Goal: Task Accomplishment & Management: Complete application form

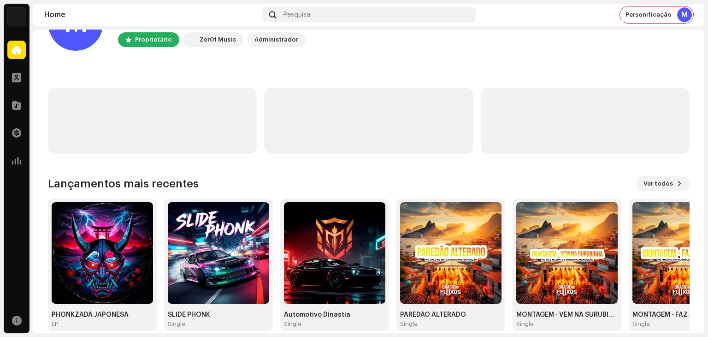
scroll to position [62, 0]
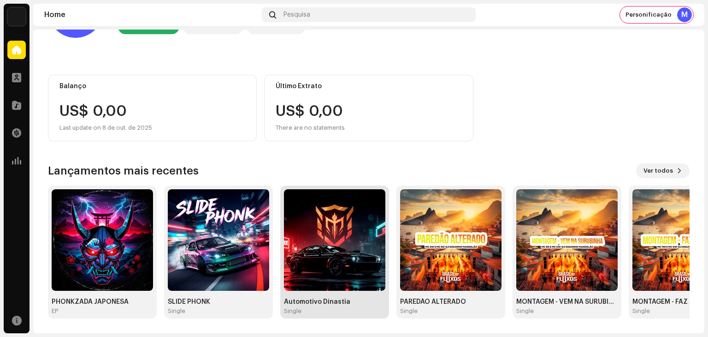
click at [339, 218] on img at bounding box center [334, 239] width 101 height 101
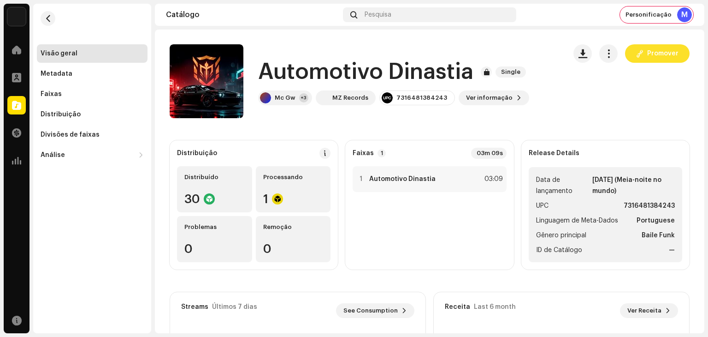
click at [648, 51] on span "Promover" at bounding box center [663, 53] width 31 height 18
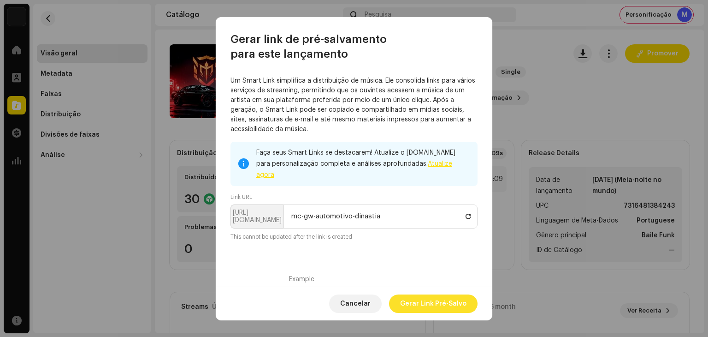
click at [444, 308] on span "Gerar Link Pré-Salvo" at bounding box center [433, 303] width 66 height 18
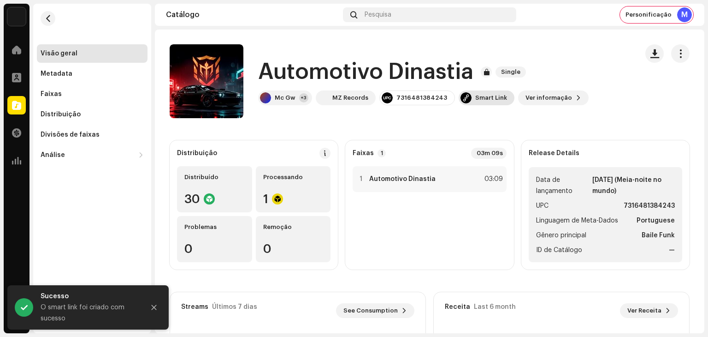
click at [476, 98] on div "Smart Link" at bounding box center [492, 97] width 32 height 7
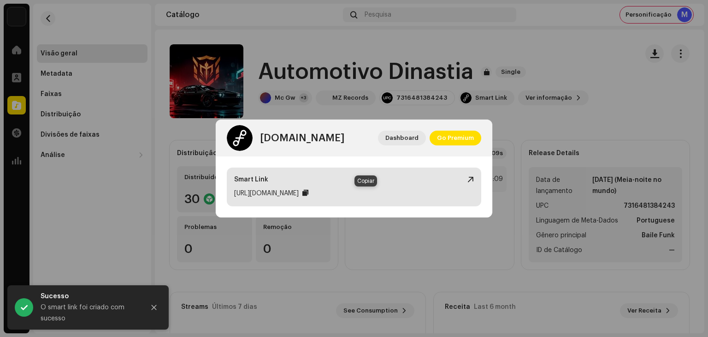
click at [309, 190] on div at bounding box center [306, 192] width 6 height 7
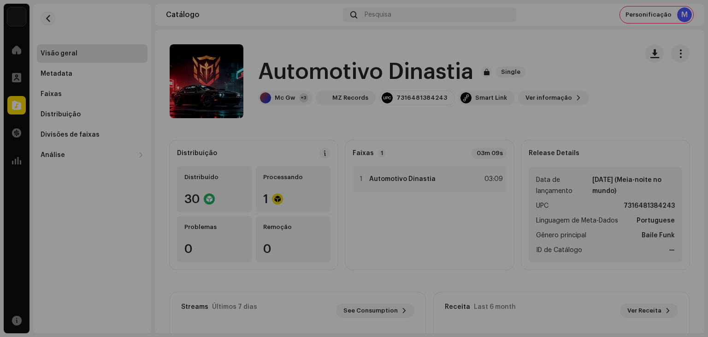
drag, startPoint x: 544, startPoint y: 129, endPoint x: 472, endPoint y: 117, distance: 73.0
click at [544, 129] on div "[DOMAIN_NAME] Dashboard Go Premium Smart Link [URL][DOMAIN_NAME]" at bounding box center [354, 168] width 708 height 337
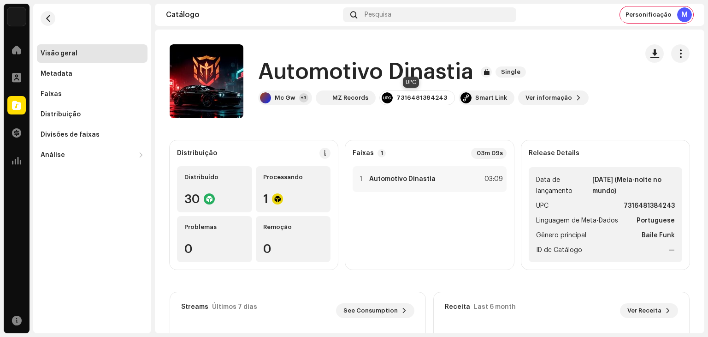
click at [422, 99] on div "7316481384243" at bounding box center [422, 97] width 51 height 7
click at [422, 96] on div "7316481384243" at bounding box center [422, 97] width 51 height 7
copy div "7316481384243"
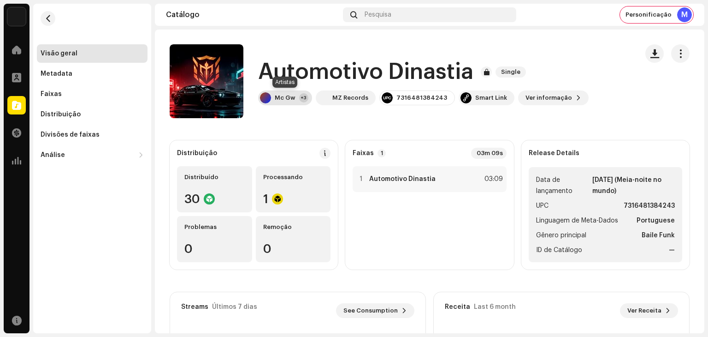
click at [299, 96] on div "+3" at bounding box center [303, 97] width 9 height 9
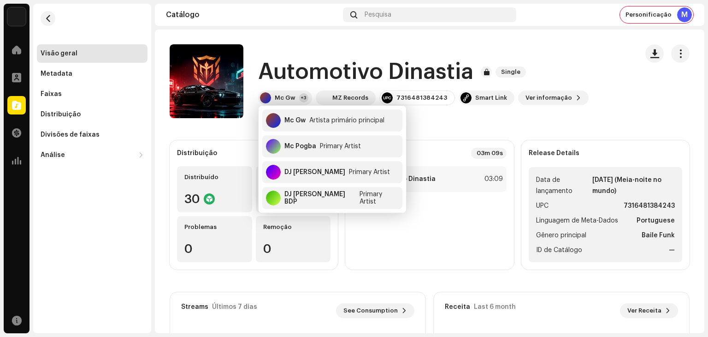
click at [309, 58] on h1 "Automotivo Dinastia" at bounding box center [365, 72] width 215 height 30
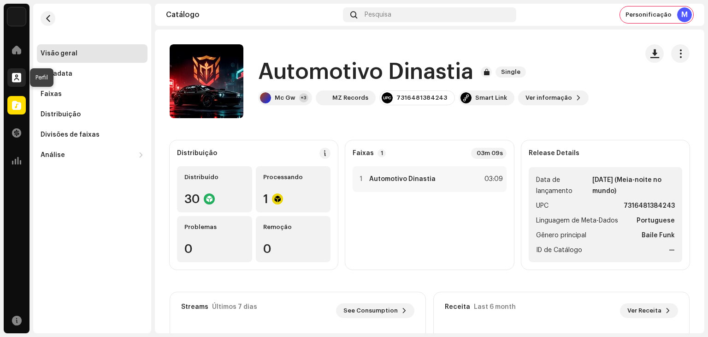
click at [18, 83] on div at bounding box center [16, 77] width 18 height 18
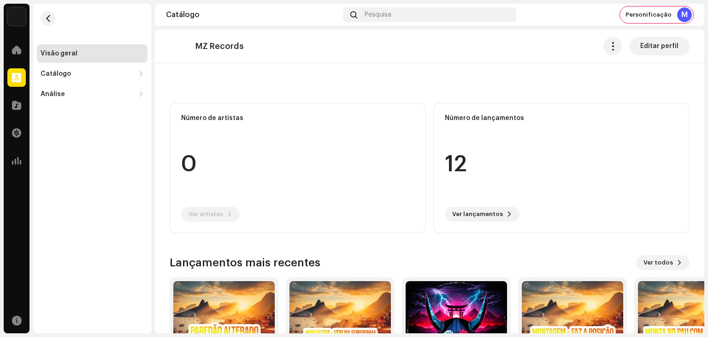
scroll to position [129, 0]
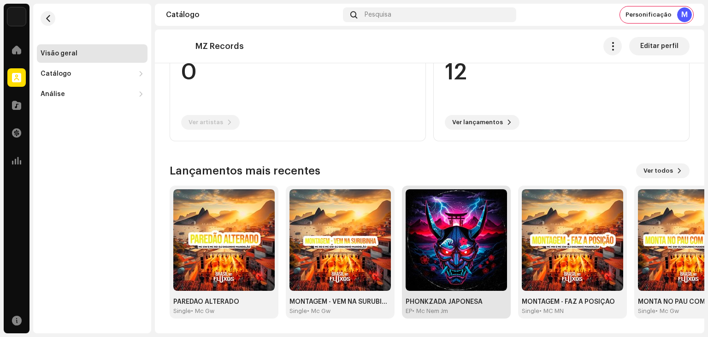
click at [471, 239] on img at bounding box center [456, 239] width 101 height 101
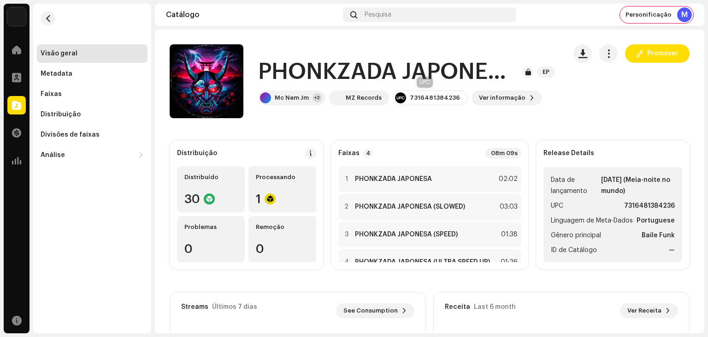
click at [419, 102] on div "7316481384236" at bounding box center [430, 97] width 75 height 15
click at [421, 99] on div "7316481384236" at bounding box center [435, 97] width 50 height 7
copy re-o-release-hero "7316481384236 Ver informação Promover Promover"
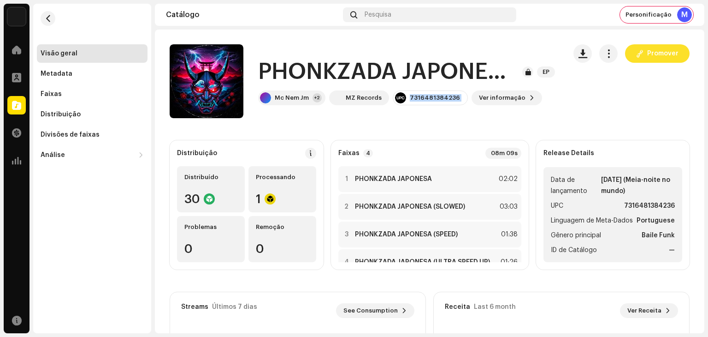
click at [679, 54] on button "Promover" at bounding box center [657, 53] width 65 height 18
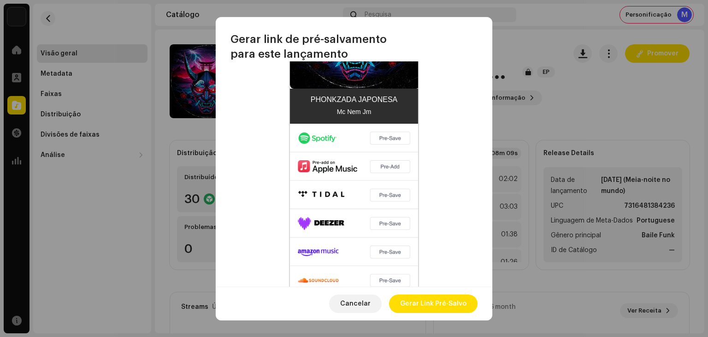
scroll to position [343, 0]
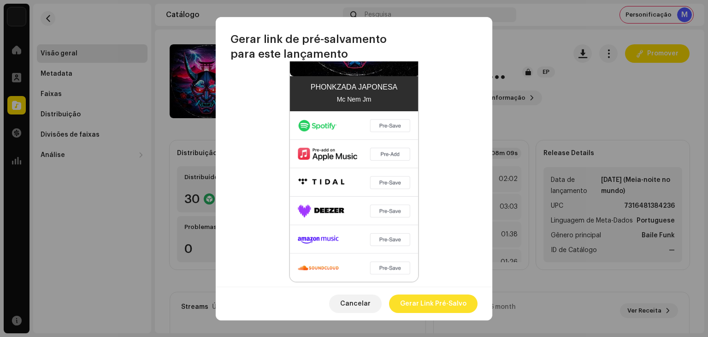
click at [435, 301] on span "Gerar Link Pré-Salvo" at bounding box center [433, 303] width 66 height 18
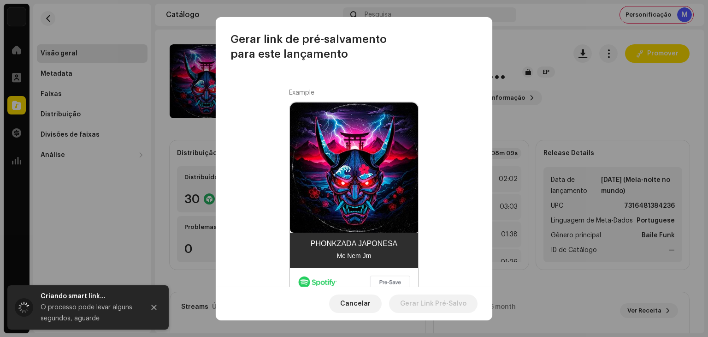
scroll to position [158, 0]
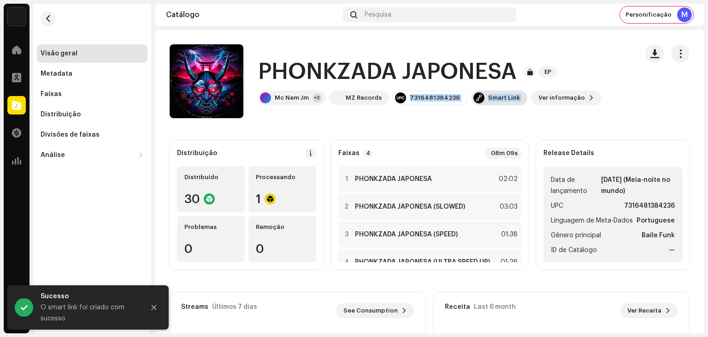
click at [507, 98] on div "Smart Link" at bounding box center [504, 97] width 32 height 7
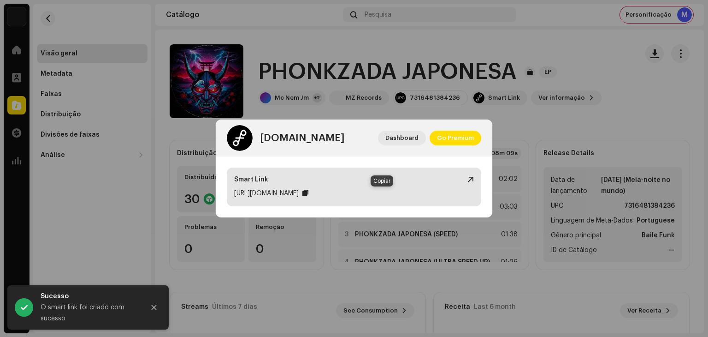
click at [309, 191] on div at bounding box center [306, 192] width 6 height 7
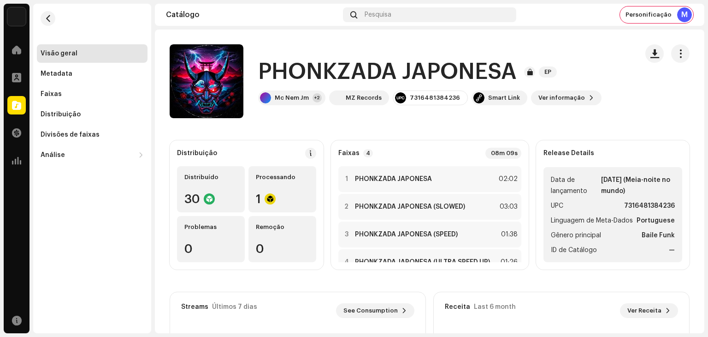
click at [93, 201] on div "[DOMAIN_NAME] Dashboard Go Premium Smart Link [URL][DOMAIN_NAME]" at bounding box center [354, 168] width 708 height 337
click at [15, 108] on span at bounding box center [16, 104] width 9 height 7
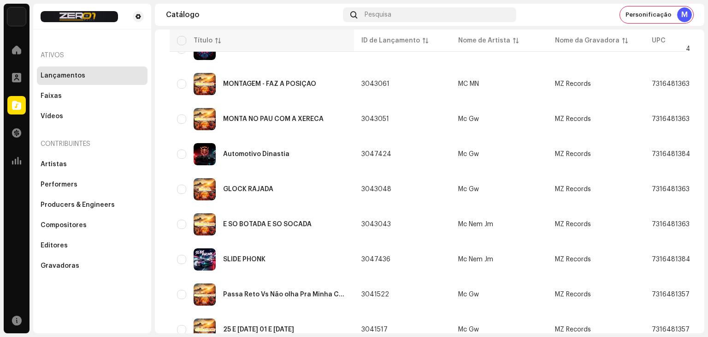
scroll to position [184, 0]
click at [285, 250] on div "SLIDE PHONK" at bounding box center [262, 259] width 170 height 22
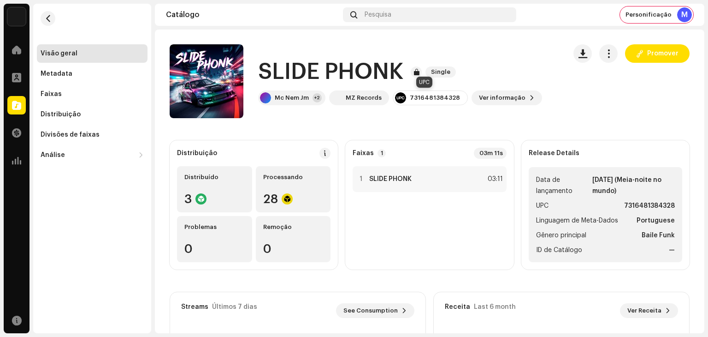
click at [438, 96] on div "7316481384328" at bounding box center [435, 97] width 50 height 7
copy re-o-release-hero "7316481384328 Ver informação Promover Promover"
click at [655, 58] on span "Promover" at bounding box center [663, 53] width 31 height 18
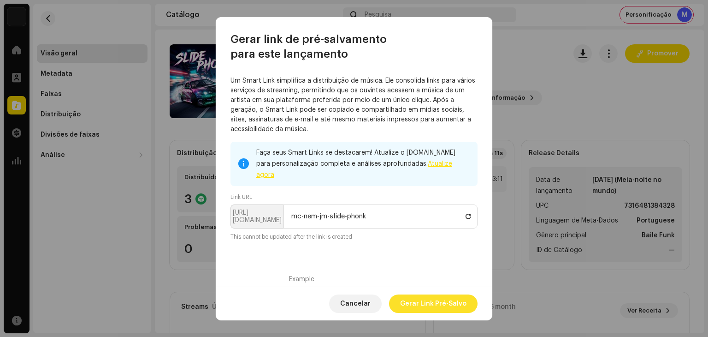
click at [428, 297] on span "Gerar Link Pré-Salvo" at bounding box center [433, 303] width 66 height 18
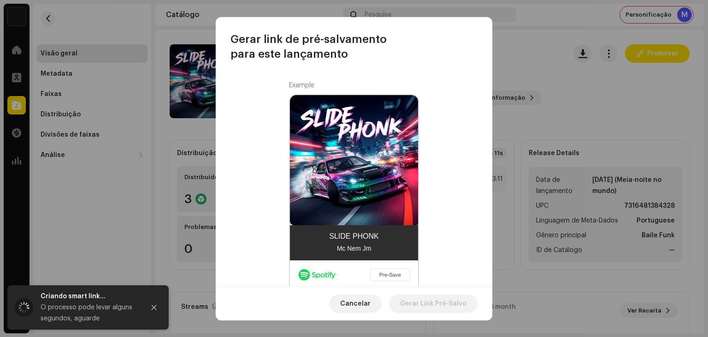
scroll to position [184, 0]
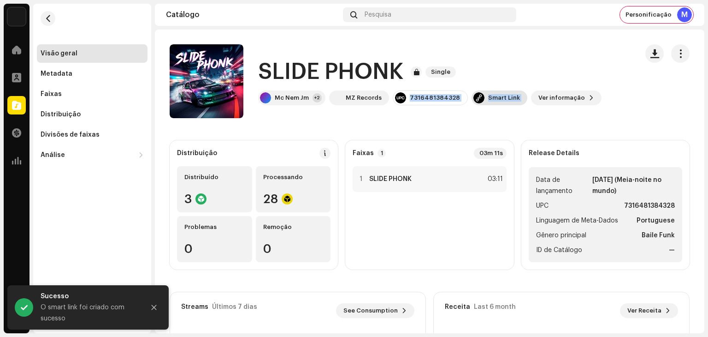
click at [494, 99] on div "Smart Link" at bounding box center [504, 97] width 32 height 7
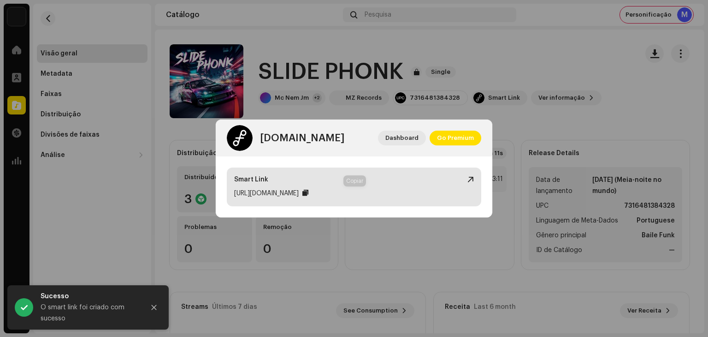
click at [309, 190] on div at bounding box center [306, 192] width 6 height 7
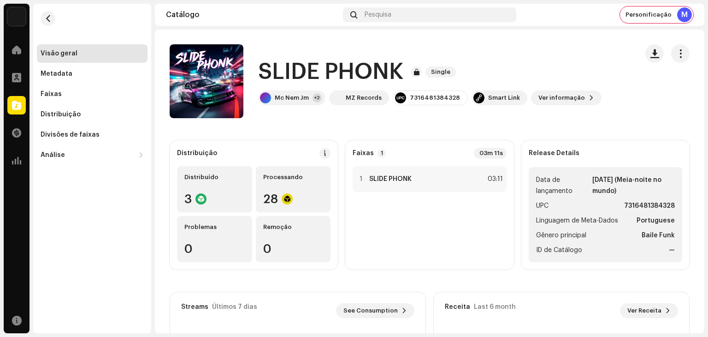
click at [433, 275] on div "[DOMAIN_NAME] Dashboard Go Premium Smart Link [URL][DOMAIN_NAME]" at bounding box center [354, 168] width 708 height 337
click at [18, 82] on div at bounding box center [16, 77] width 18 height 18
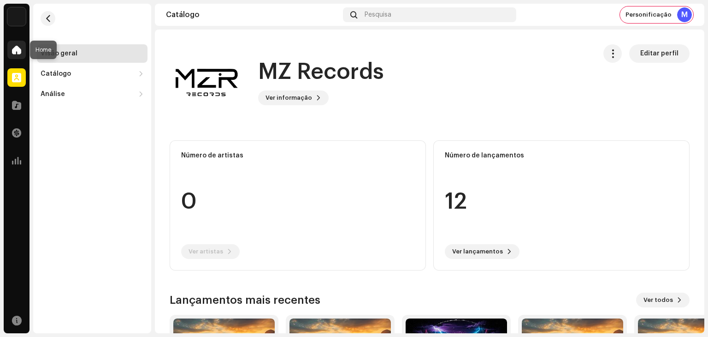
click at [16, 50] on span at bounding box center [16, 49] width 9 height 7
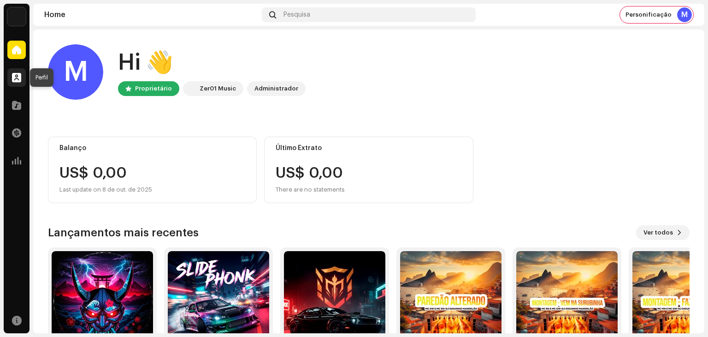
click at [12, 70] on div at bounding box center [16, 77] width 18 height 18
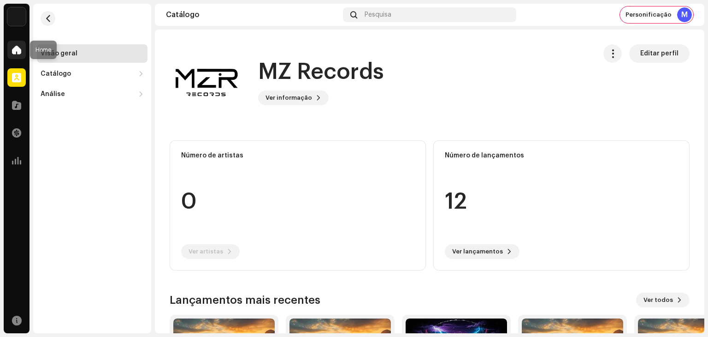
click at [11, 58] on div at bounding box center [16, 50] width 18 height 18
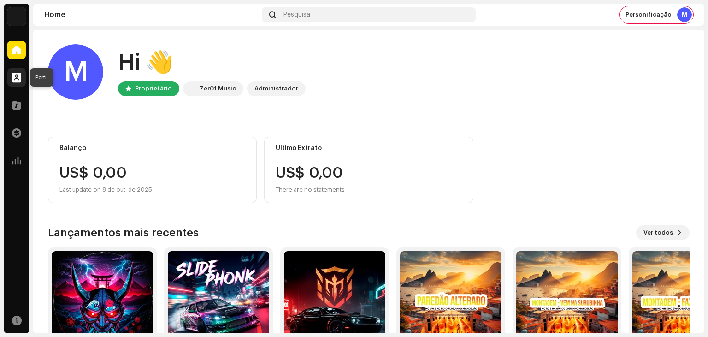
click at [15, 80] on span at bounding box center [16, 77] width 9 height 7
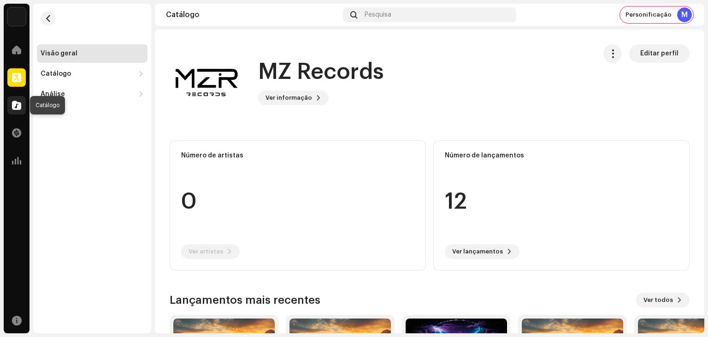
click at [22, 102] on div at bounding box center [16, 105] width 18 height 18
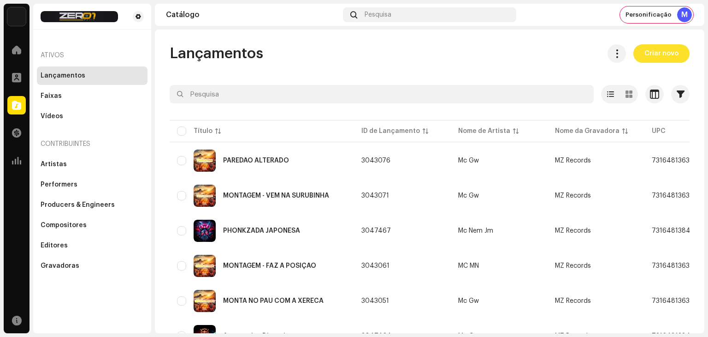
click at [654, 45] on span "Criar novo" at bounding box center [662, 53] width 34 height 18
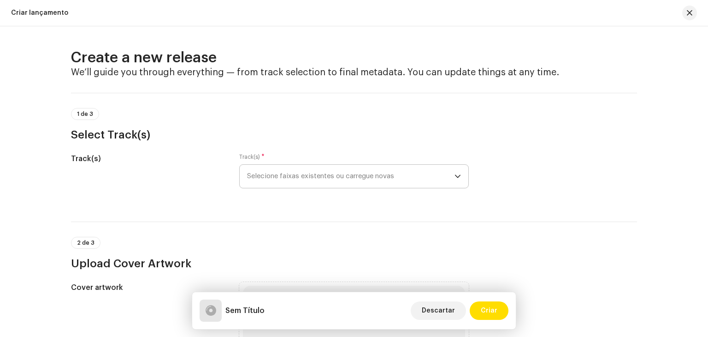
click at [339, 176] on span "Selecione faixas existentes ou carregue novas" at bounding box center [351, 176] width 208 height 23
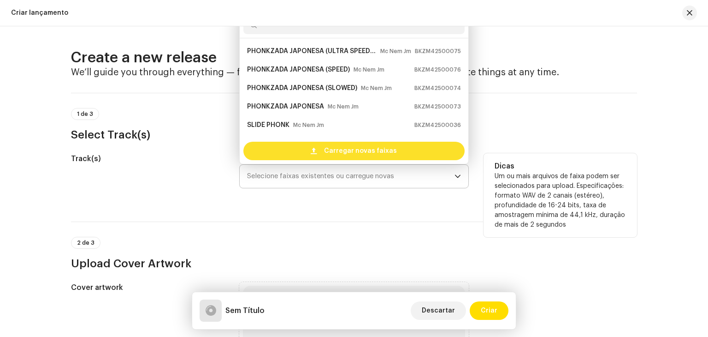
click at [339, 143] on span "Carregar novas faixas" at bounding box center [360, 151] width 73 height 18
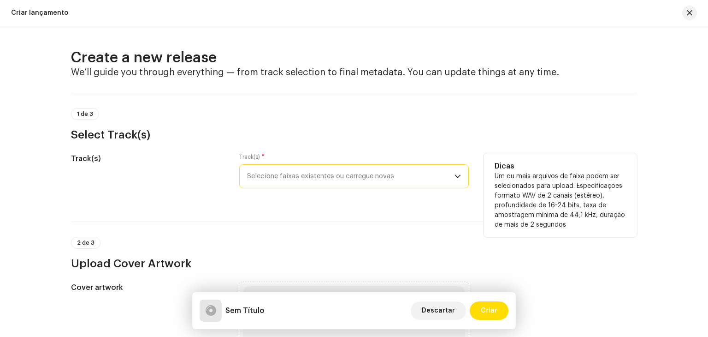
click at [378, 184] on span "Selecione faixas existentes ou carregue novas" at bounding box center [351, 176] width 208 height 23
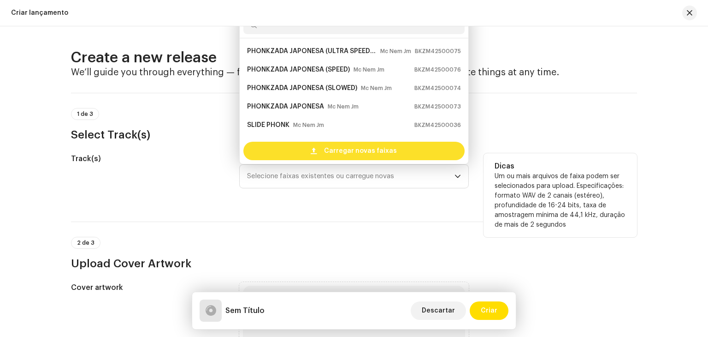
click at [356, 151] on span "Carregar novas faixas" at bounding box center [360, 151] width 73 height 18
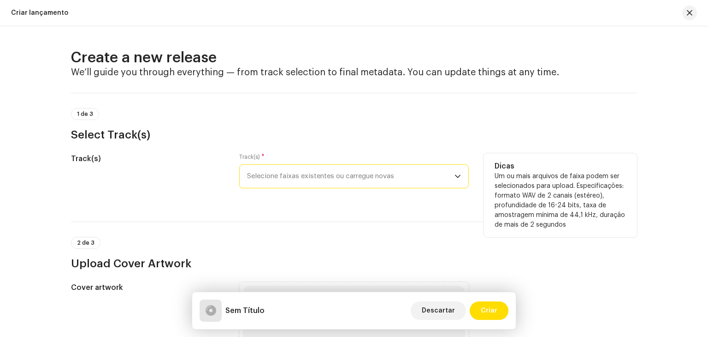
click at [292, 178] on span "Selecione faixas existentes ou carregue novas" at bounding box center [351, 176] width 208 height 23
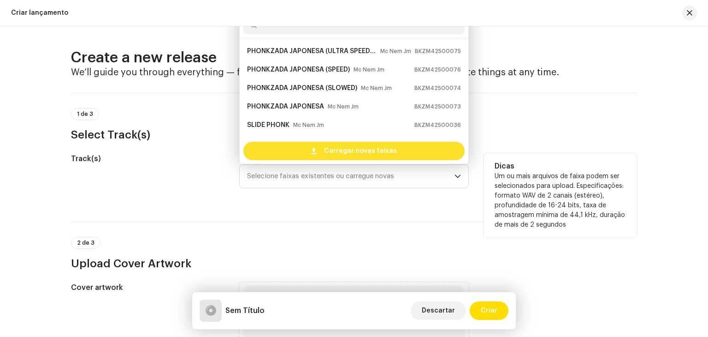
click at [318, 159] on div "Carregar novas faixas" at bounding box center [354, 151] width 221 height 18
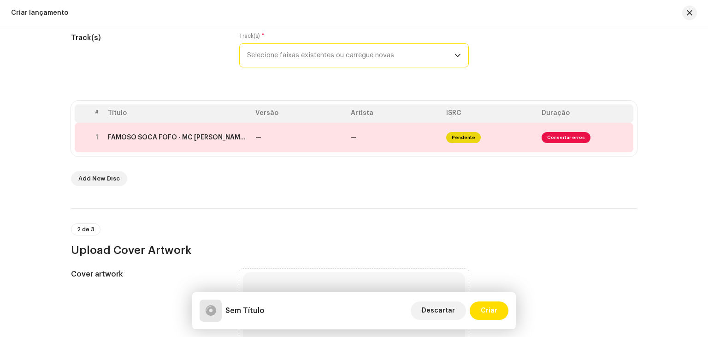
scroll to position [92, 0]
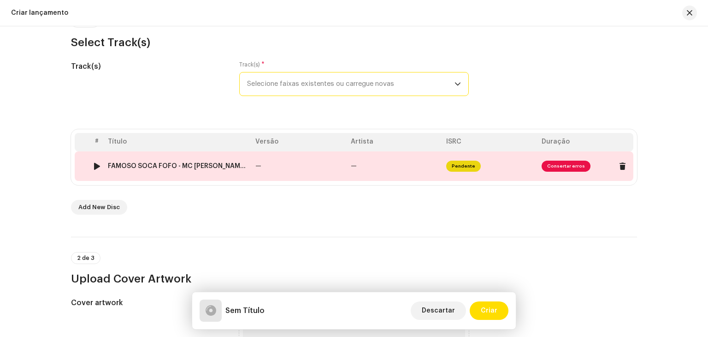
click at [347, 161] on td "—" at bounding box center [394, 166] width 95 height 30
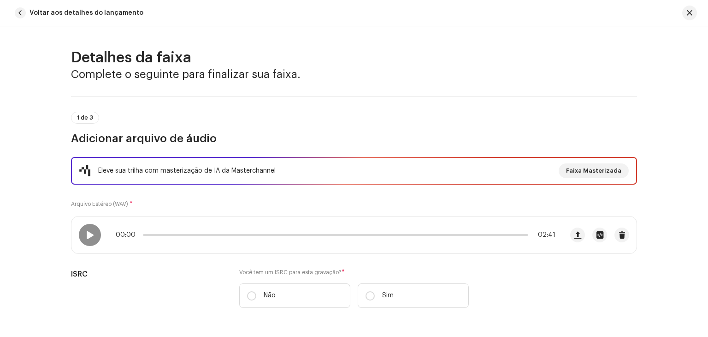
scroll to position [184, 0]
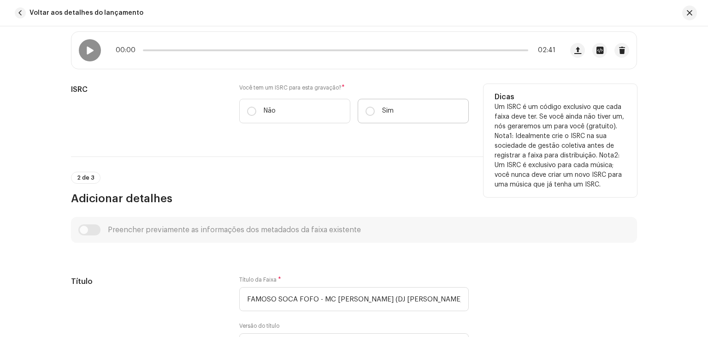
click at [374, 111] on label "Sim" at bounding box center [413, 111] width 111 height 24
click at [374, 111] on input "Sim" at bounding box center [370, 111] width 9 height 9
radio input "true"
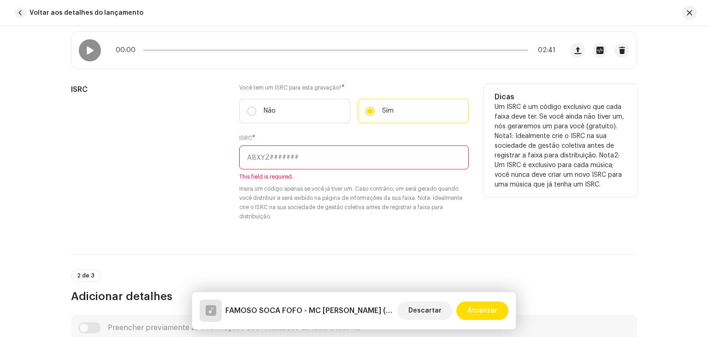
click at [294, 157] on input "text" at bounding box center [354, 157] width 230 height 24
paste input "BKZM42400799"
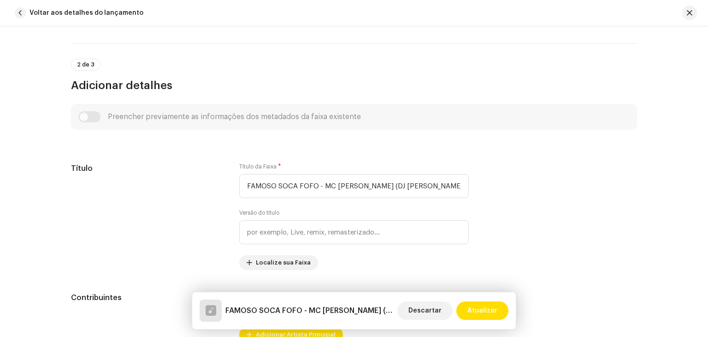
scroll to position [415, 0]
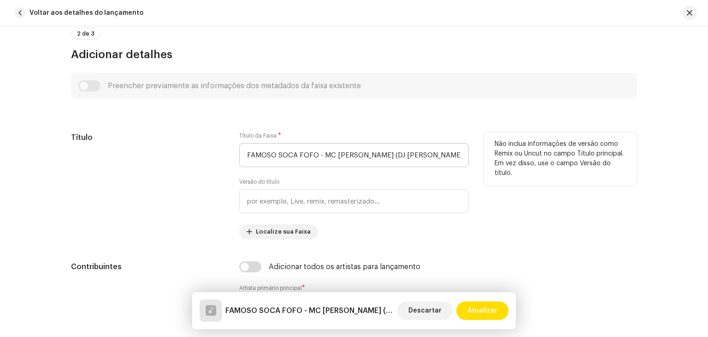
type input "BKZM42400799"
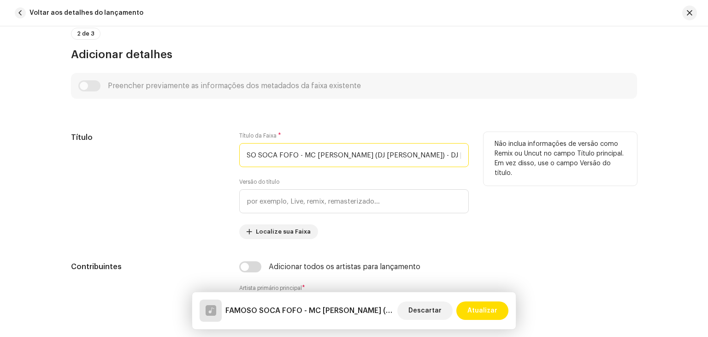
drag, startPoint x: 315, startPoint y: 156, endPoint x: 599, endPoint y: 167, distance: 284.8
click at [599, 167] on div "Título Título da Faixa * FAMOSO SOCA FOFO - MC [PERSON_NAME] DA TRETA (DJ [PERS…" at bounding box center [354, 185] width 566 height 107
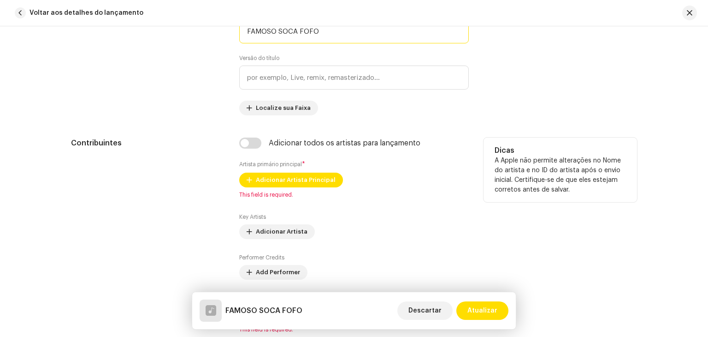
scroll to position [553, 0]
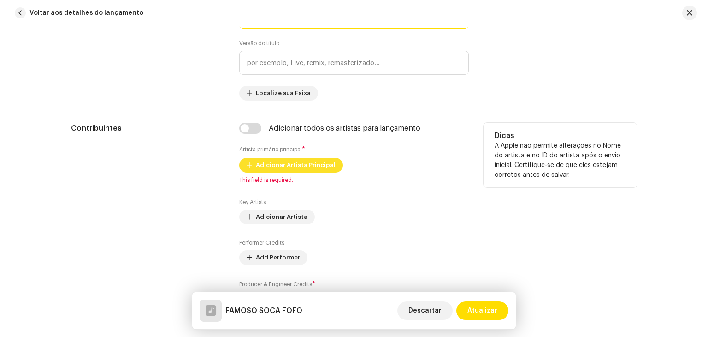
type input "FAMOSO SOCA FOFO"
click at [308, 166] on span "Adicionar Artista Principal" at bounding box center [296, 165] width 80 height 18
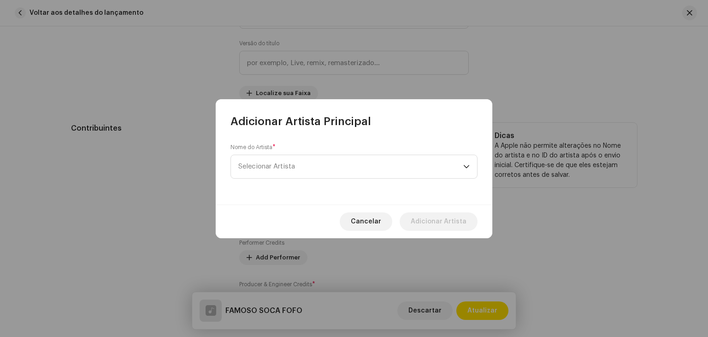
click at [308, 166] on span "Selecionar Artista" at bounding box center [350, 166] width 225 height 23
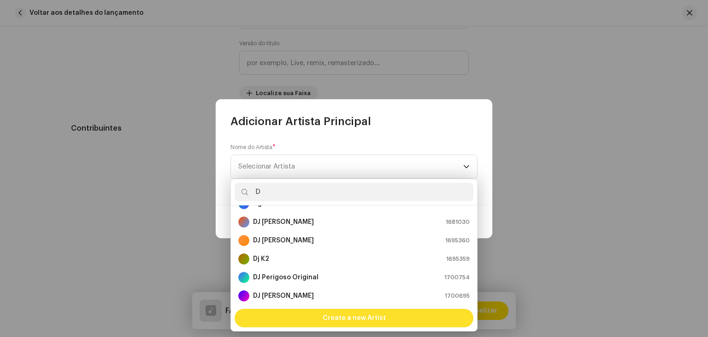
scroll to position [0, 0]
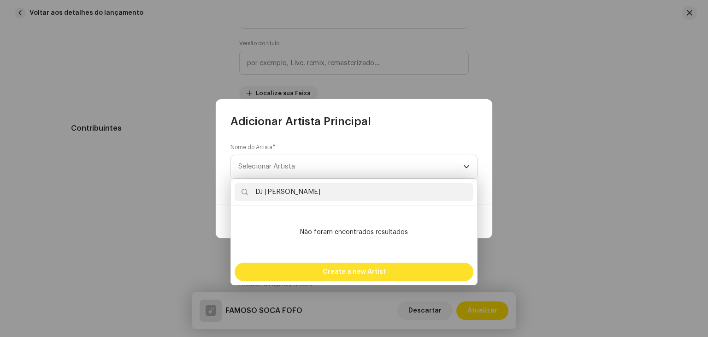
type input "DJ [PERSON_NAME]"
click at [325, 274] on span "Create a new Artist" at bounding box center [354, 271] width 63 height 18
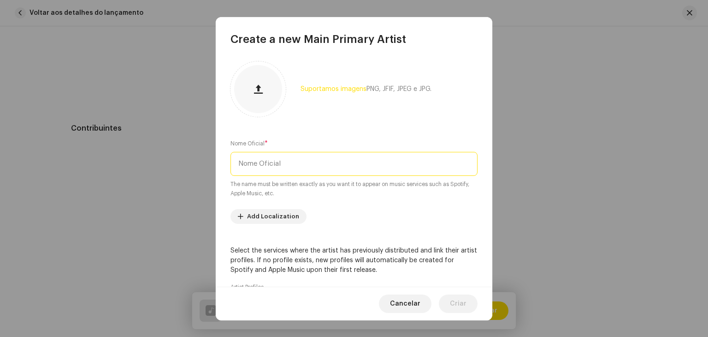
click at [305, 170] on input "text" at bounding box center [354, 164] width 247 height 24
type input "d"
type input "DJ [PERSON_NAME]"
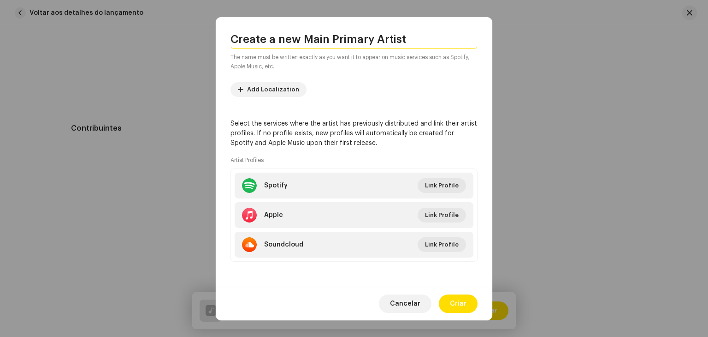
scroll to position [127, 0]
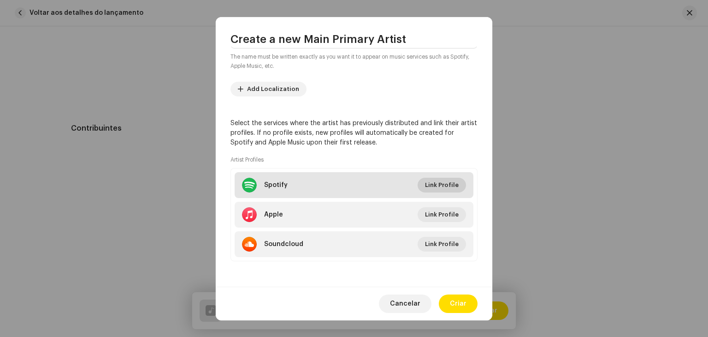
click at [449, 187] on span "Link Profile" at bounding box center [442, 185] width 34 height 18
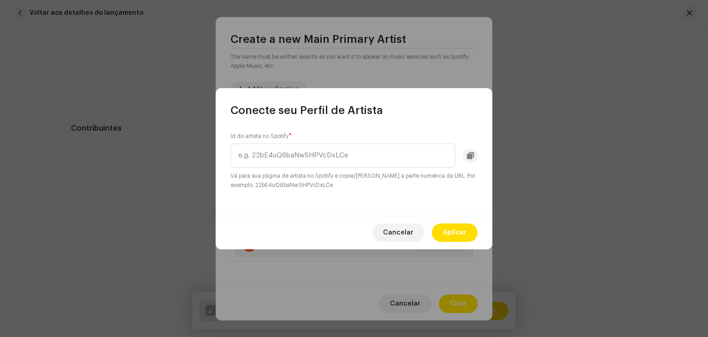
click at [378, 192] on div "Id do artista no Spotify * Vá para sua página de artista no Spotify e copie/[PE…" at bounding box center [354, 167] width 277 height 98
click at [371, 156] on input "text" at bounding box center [343, 155] width 225 height 24
paste input "1tE1fQRjzw8ZCGN4CCNf9Z"
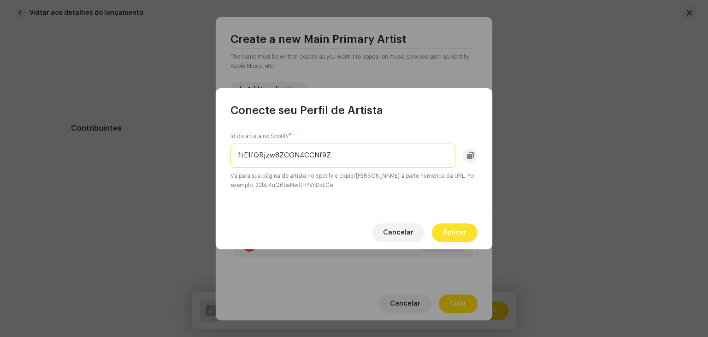
type input "1tE1fQRjzw8ZCGN4CCNf9Z"
click at [454, 232] on span "Aplicar" at bounding box center [455, 232] width 24 height 18
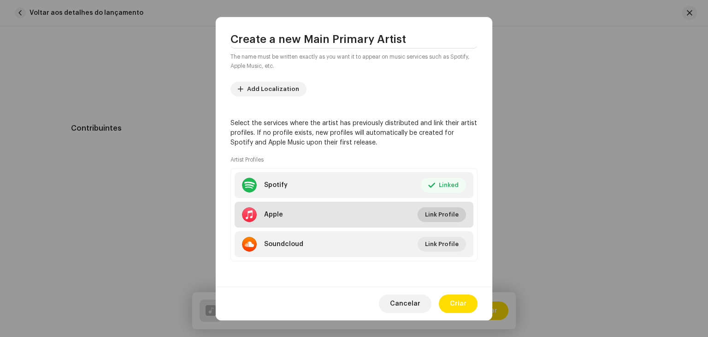
click at [439, 210] on span "Link Profile" at bounding box center [442, 214] width 34 height 18
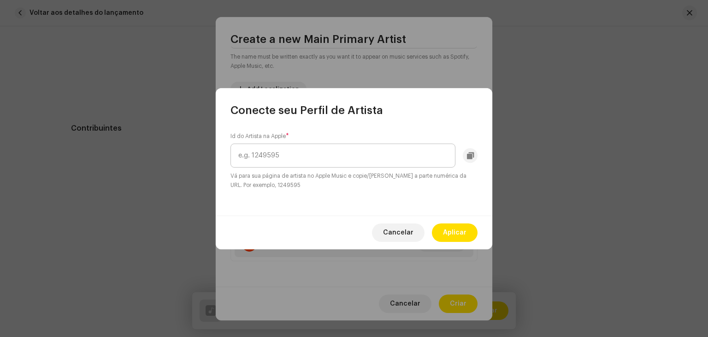
click at [321, 154] on input "text" at bounding box center [343, 155] width 225 height 24
type input "349535604"
click at [470, 237] on button "Aplicar" at bounding box center [455, 232] width 46 height 18
click at [470, 237] on ul "Spotify Linked Editar Apple Link Profile Soundcloud Link Profile" at bounding box center [354, 214] width 247 height 93
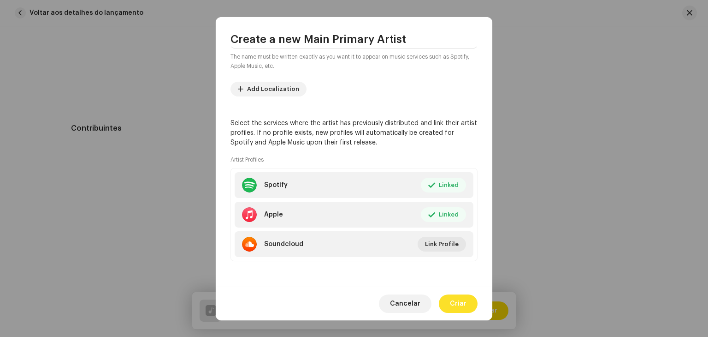
click at [463, 309] on span "Criar" at bounding box center [458, 303] width 17 height 18
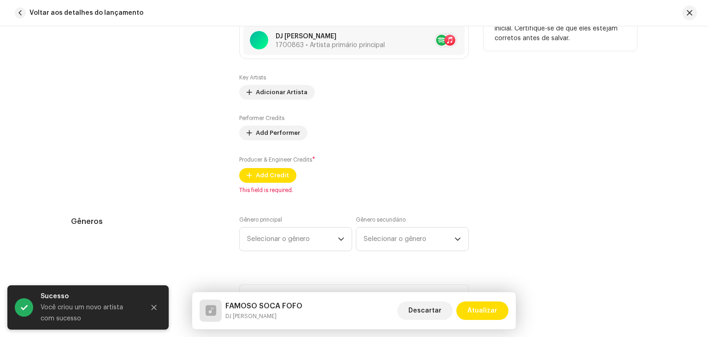
scroll to position [692, 0]
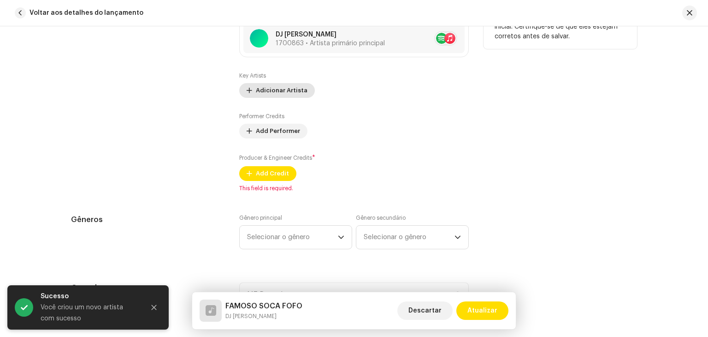
click at [290, 89] on span "Adicionar Artista" at bounding box center [282, 90] width 52 height 18
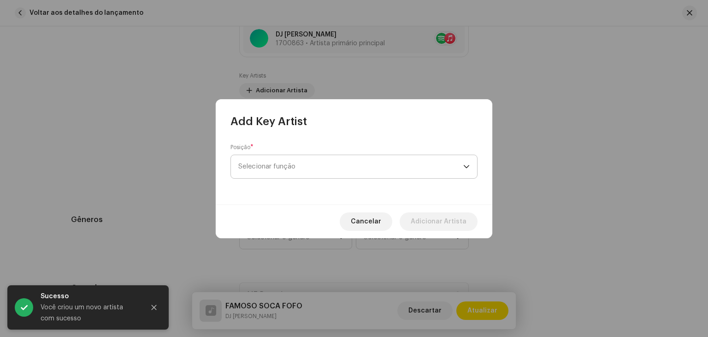
click at [305, 155] on p-select "Selecionar função" at bounding box center [354, 167] width 247 height 24
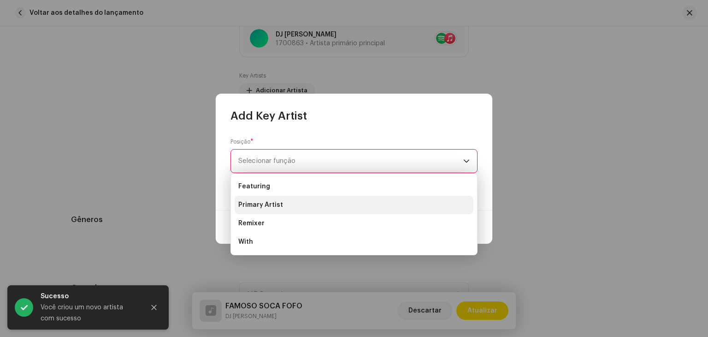
click at [280, 208] on span "Primary Artist" at bounding box center [260, 204] width 45 height 9
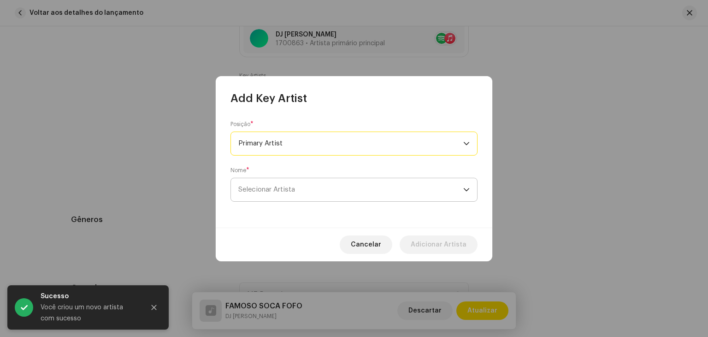
click at [310, 193] on span "Selecionar Artista" at bounding box center [350, 189] width 225 height 23
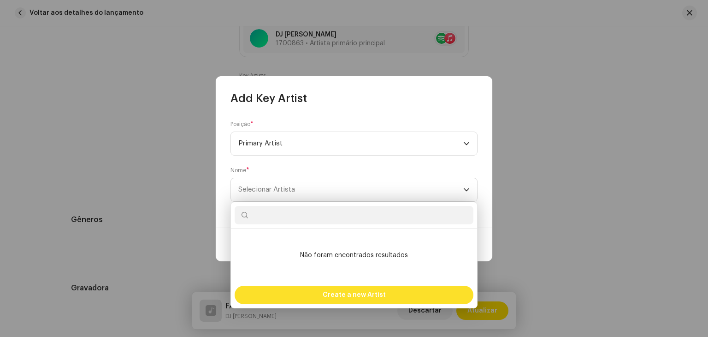
click at [331, 296] on span "Create a new Artist" at bounding box center [354, 295] width 63 height 18
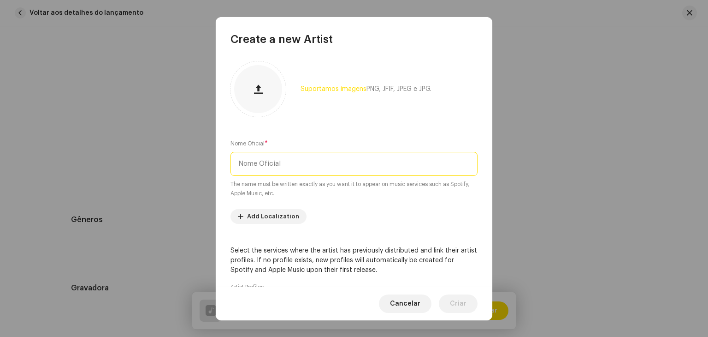
click at [299, 161] on input "text" at bounding box center [354, 164] width 247 height 24
type input "m"
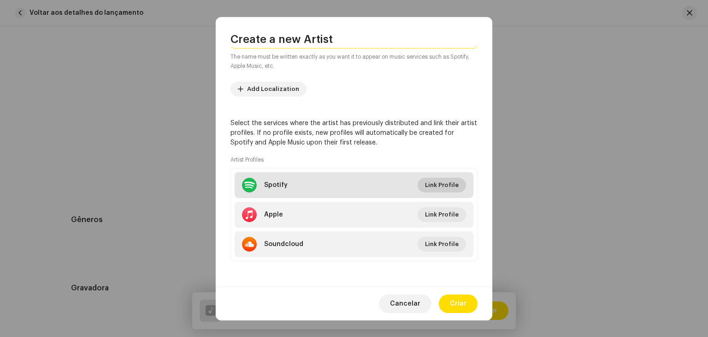
type input "Mc Rose da Treta"
click at [445, 182] on span "Link Profile" at bounding box center [442, 185] width 34 height 18
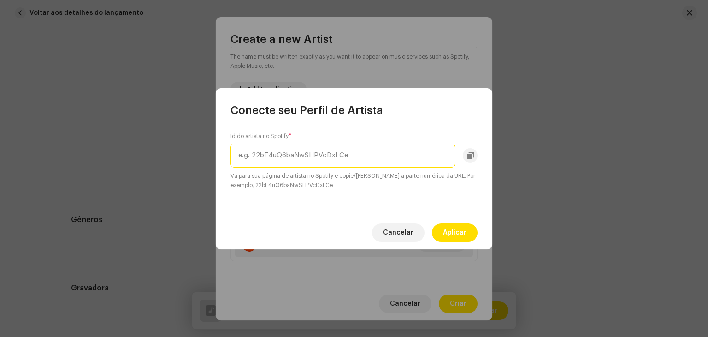
click at [352, 161] on input "text" at bounding box center [343, 155] width 225 height 24
paste input "4RNE8Ro4jtQIn1wb3apo4L"
type input "4RNE8Ro4jtQIn1wb3apo4L"
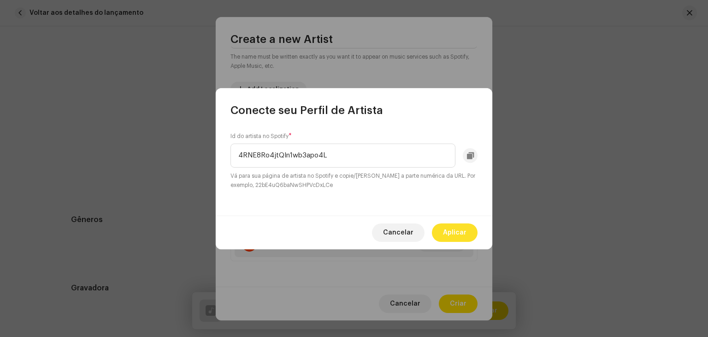
click at [452, 232] on span "Aplicar" at bounding box center [455, 232] width 24 height 18
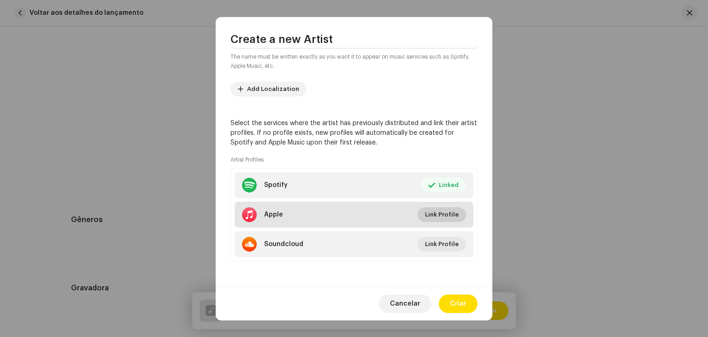
click at [441, 214] on span "Link Profile" at bounding box center [442, 214] width 34 height 18
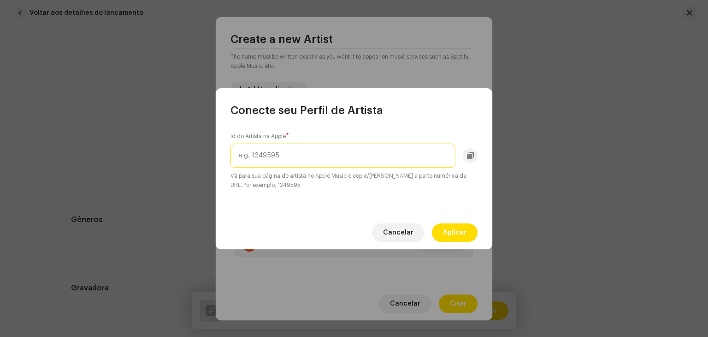
click at [347, 153] on input "text" at bounding box center [343, 155] width 225 height 24
paste input "1635011445"
drag, startPoint x: 240, startPoint y: 155, endPoint x: 218, endPoint y: 154, distance: 21.7
click at [218, 154] on div "Id do Artista na Apple * 1635011445 Vá para sua página de artista no Apple Musi…" at bounding box center [354, 167] width 277 height 98
type input "1635011445"
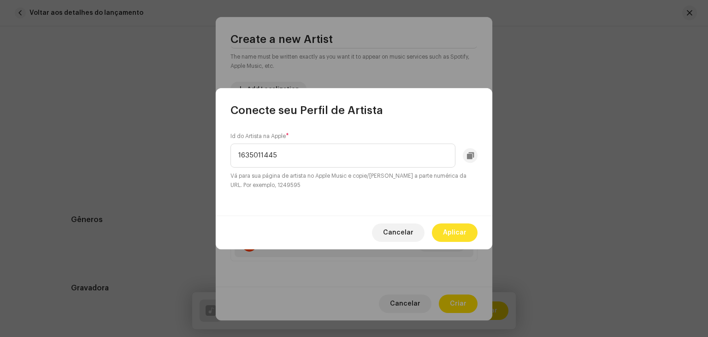
click at [456, 233] on span "Aplicar" at bounding box center [455, 232] width 24 height 18
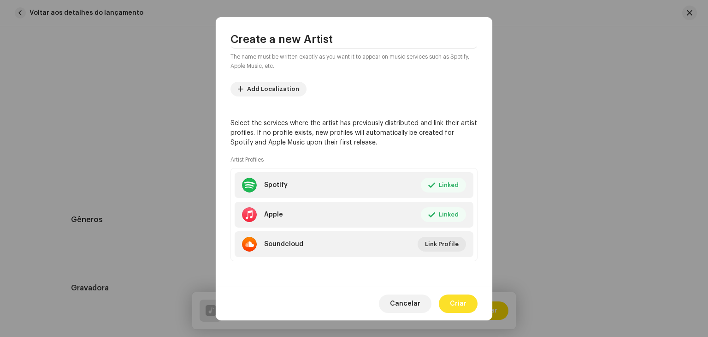
click at [458, 294] on span "Criar" at bounding box center [458, 303] width 17 height 18
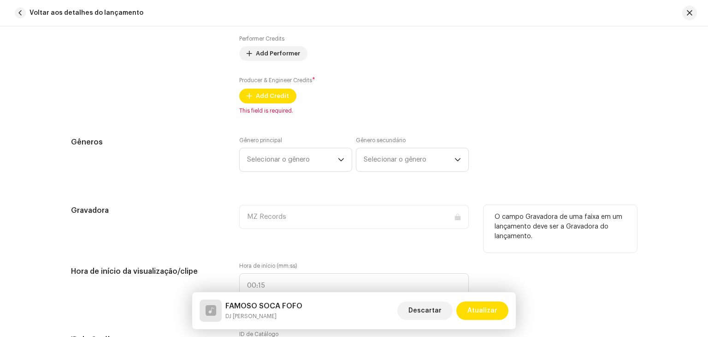
scroll to position [784, 0]
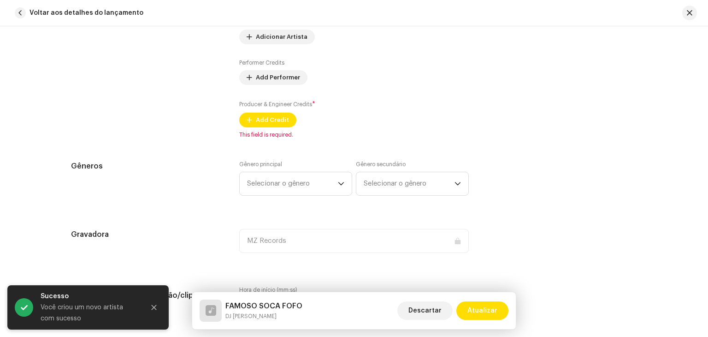
click at [300, 148] on div "Detalhes da faixa Complete o seguinte para finalizar sua faixa. 1 de 3 Adiciona…" at bounding box center [354, 322] width 596 height 2116
click at [269, 117] on span "Add Credit" at bounding box center [272, 120] width 33 height 18
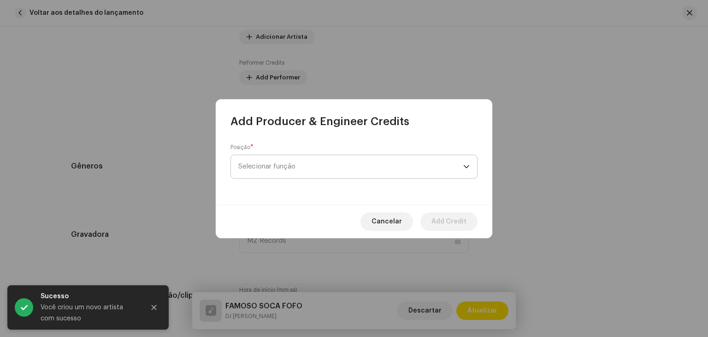
click at [306, 174] on span "Selecionar função" at bounding box center [350, 166] width 225 height 23
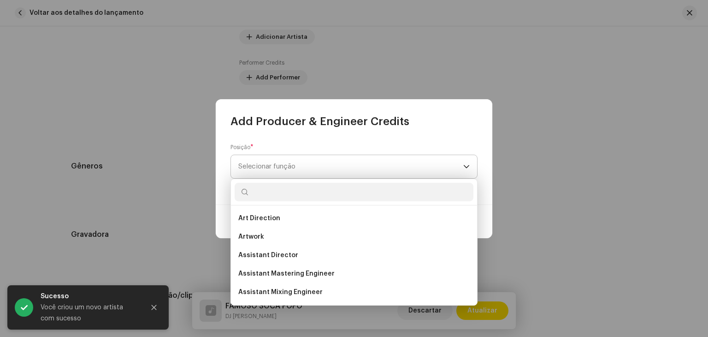
type input "d"
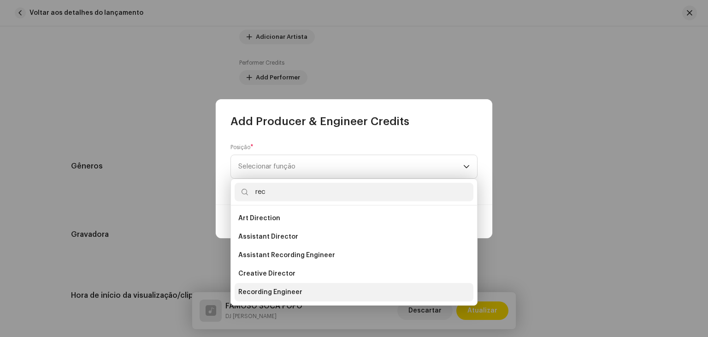
type input "rec"
click at [303, 286] on li "Recording Engineer" at bounding box center [354, 292] width 239 height 18
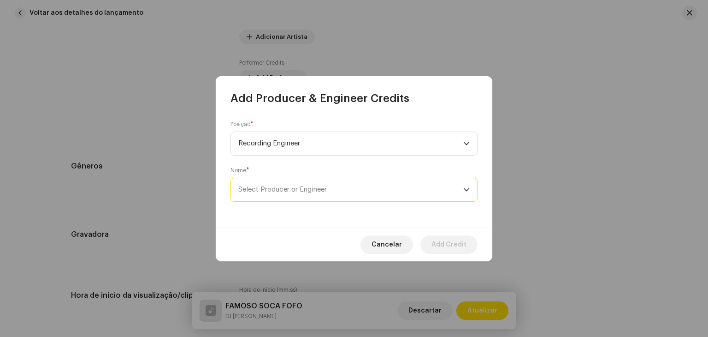
click at [339, 194] on span "Select Producer or Engineer" at bounding box center [350, 189] width 225 height 23
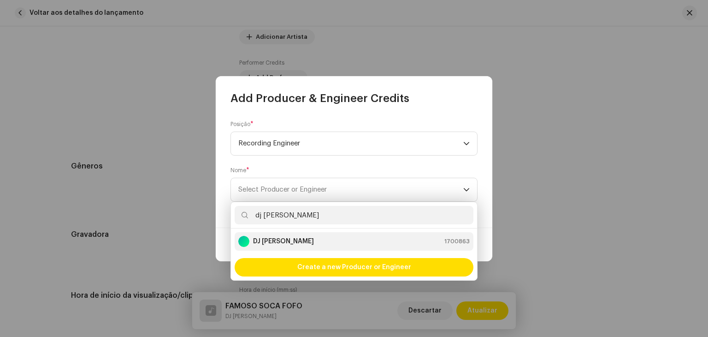
type input "dj [PERSON_NAME]"
click at [321, 235] on li "DJ [PERSON_NAME] 1700863" at bounding box center [354, 241] width 239 height 18
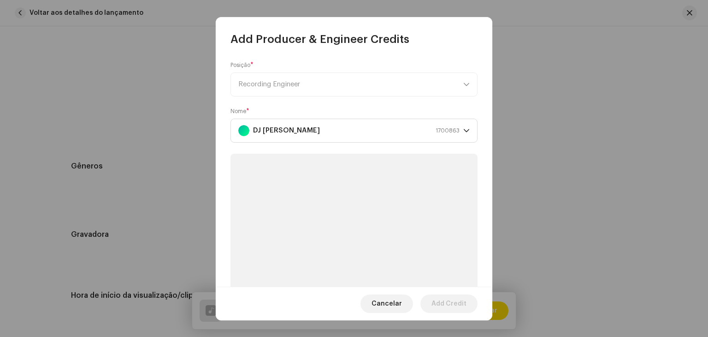
click at [321, 235] on li "DJ [PERSON_NAME] 1700863" at bounding box center [354, 233] width 239 height 15
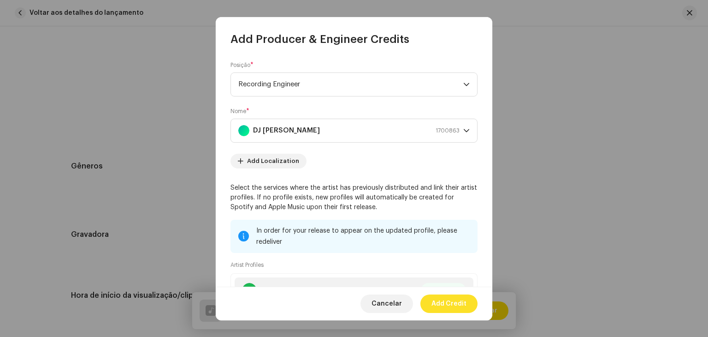
click at [453, 309] on span "Add Credit" at bounding box center [449, 303] width 35 height 18
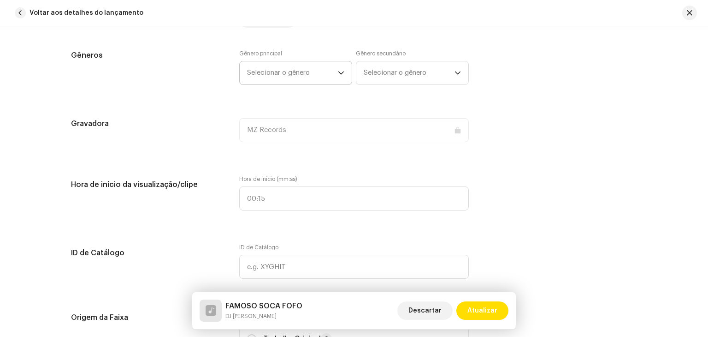
scroll to position [950, 0]
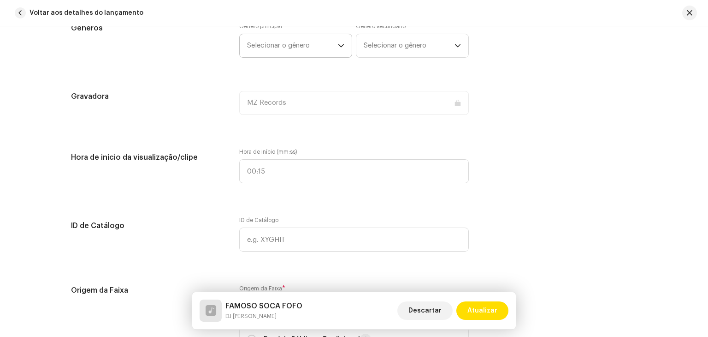
click at [297, 49] on span "Selecionar o gênero" at bounding box center [292, 45] width 91 height 23
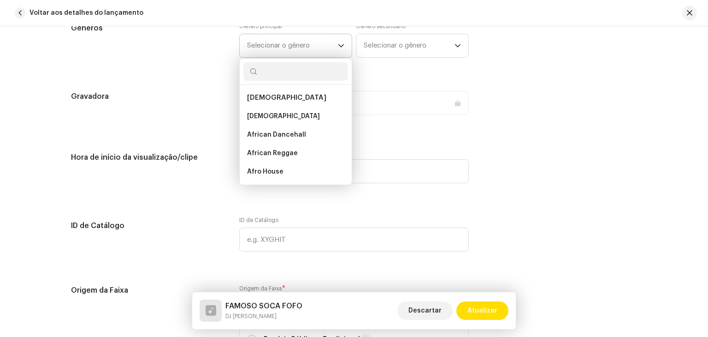
click at [290, 67] on input "text" at bounding box center [296, 71] width 105 height 18
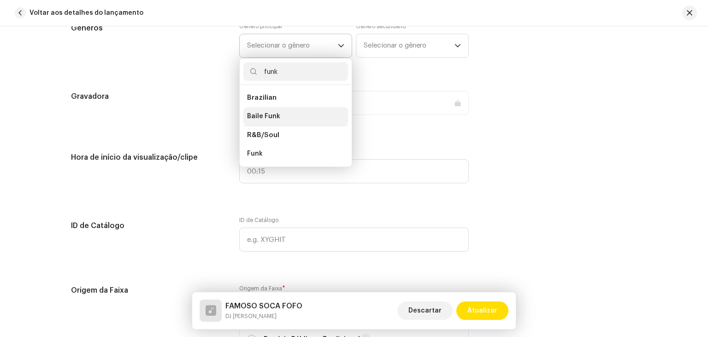
type input "funk"
click at [279, 115] on li "Baile Funk" at bounding box center [296, 116] width 105 height 18
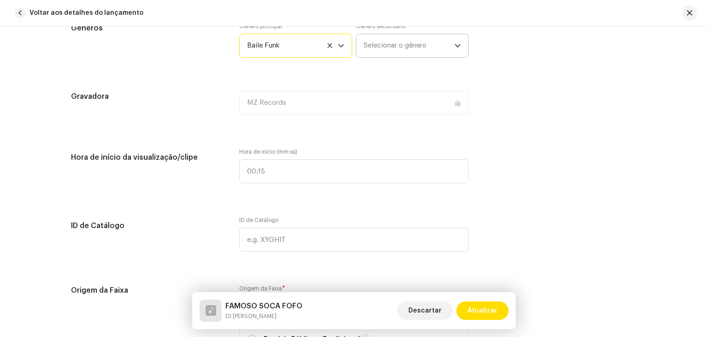
click at [400, 43] on span "Selecionar o gênero" at bounding box center [409, 45] width 91 height 23
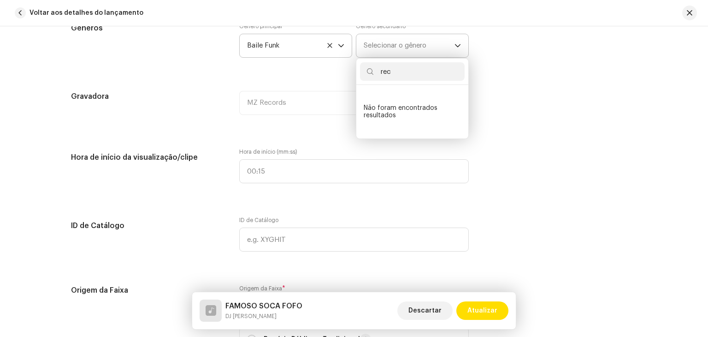
click at [400, 79] on input "rec" at bounding box center [412, 71] width 105 height 18
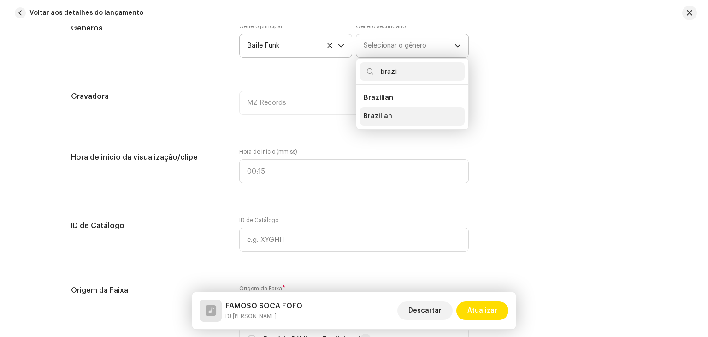
type input "brazi"
click at [388, 116] on li "Brazilian" at bounding box center [412, 116] width 105 height 18
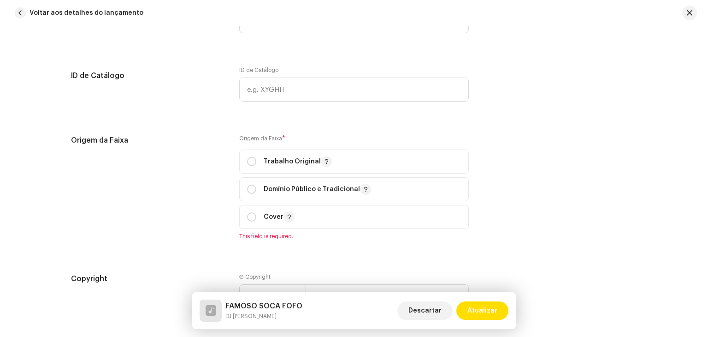
scroll to position [1134, 0]
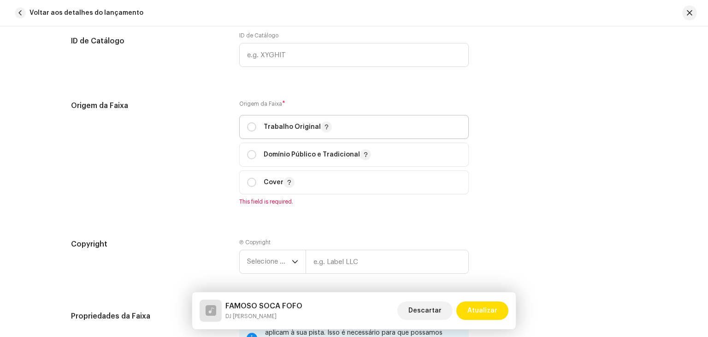
click at [257, 132] on div "Trabalho Original" at bounding box center [289, 126] width 85 height 11
radio input "true"
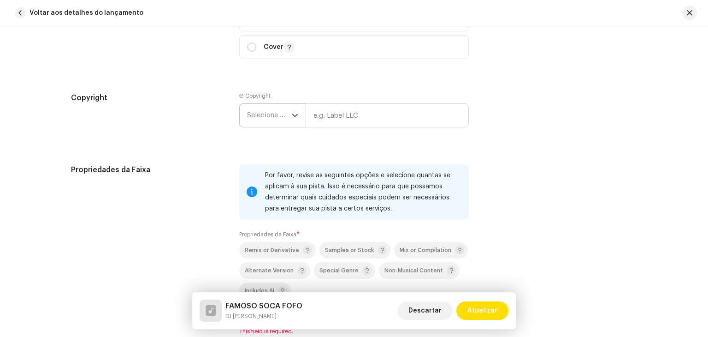
scroll to position [1273, 0]
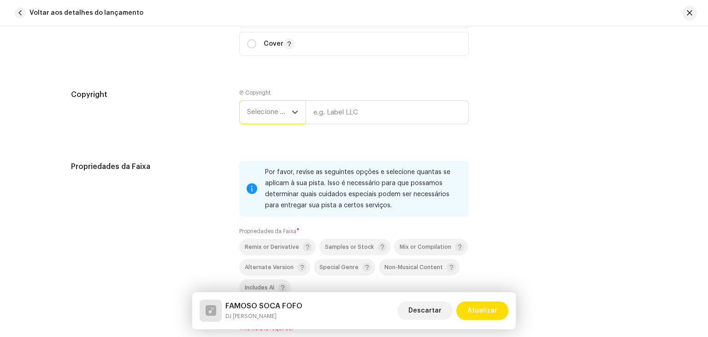
click at [267, 107] on span "Selecione o ano" at bounding box center [269, 112] width 45 height 23
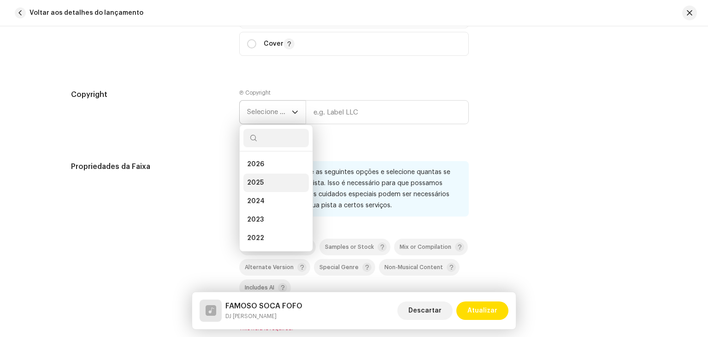
click at [257, 187] on span "2025" at bounding box center [255, 182] width 17 height 9
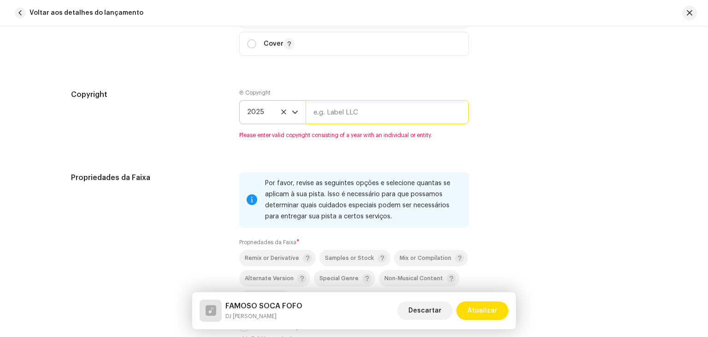
click at [333, 113] on input "text" at bounding box center [387, 112] width 163 height 24
type input "Brasil dos Fluxos"
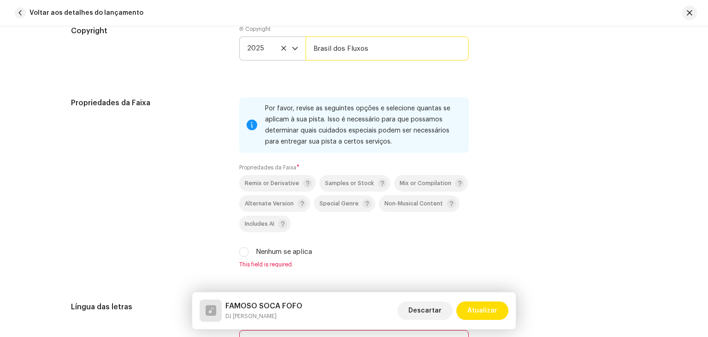
scroll to position [1503, 0]
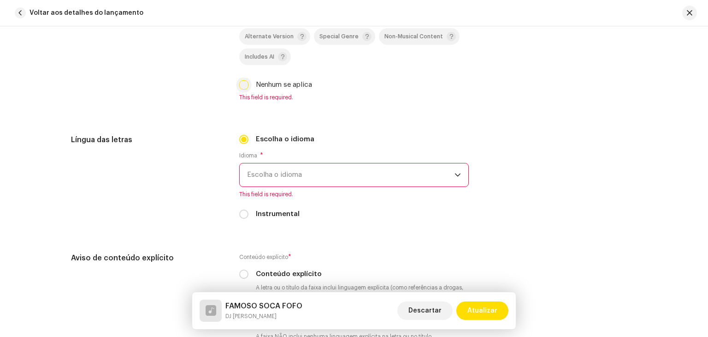
click at [240, 86] on input "Nenhum se aplica" at bounding box center [243, 84] width 9 height 9
checkbox input "true"
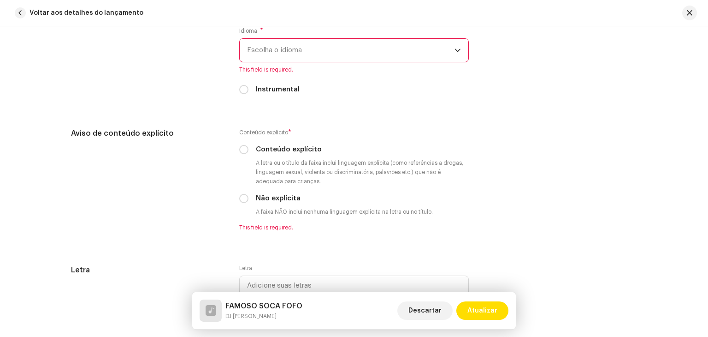
scroll to position [1549, 0]
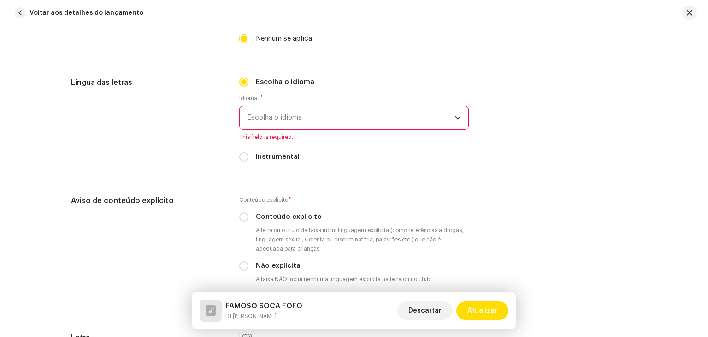
click at [295, 119] on span "Escolha o idioma" at bounding box center [351, 117] width 208 height 23
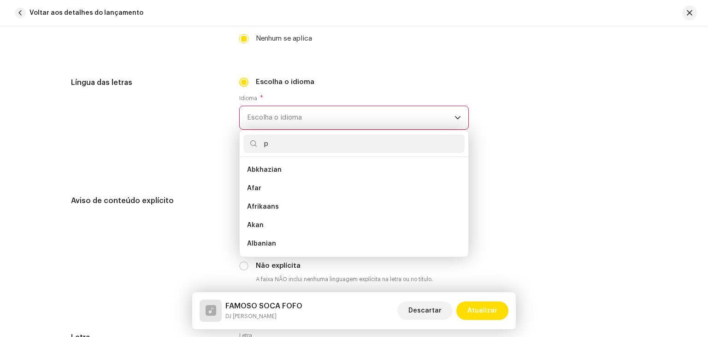
scroll to position [0, 0]
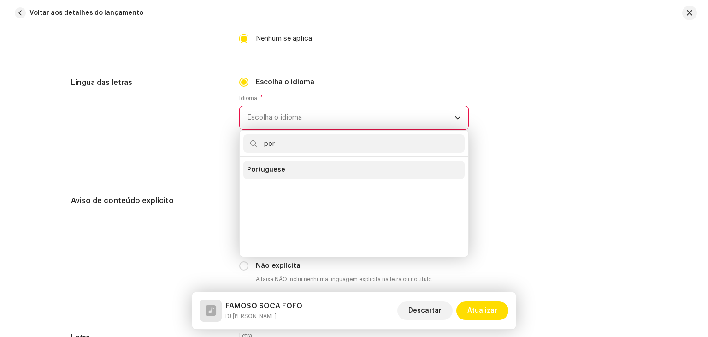
type input "por"
click at [264, 164] on li "Portuguese" at bounding box center [354, 170] width 221 height 18
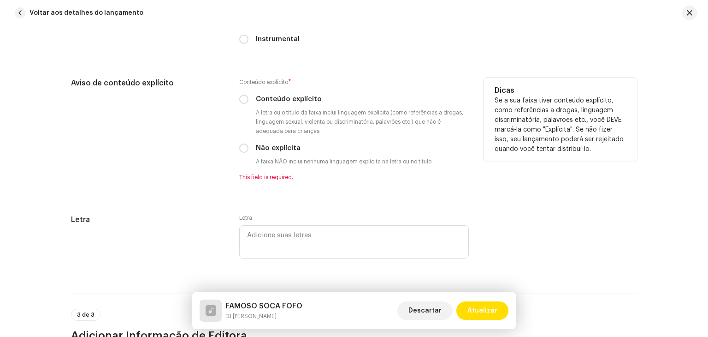
scroll to position [1688, 0]
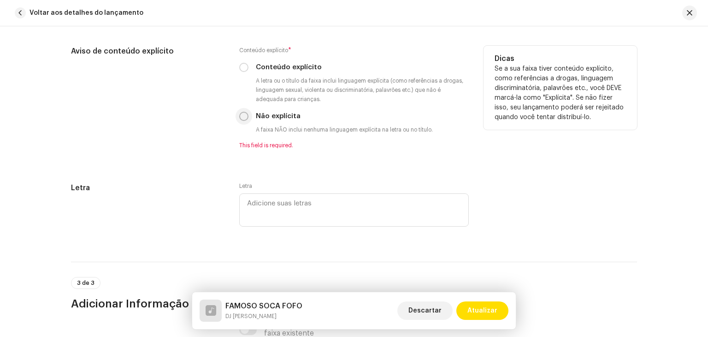
click at [243, 120] on input "Não explícita" at bounding box center [243, 116] width 9 height 9
radio input "true"
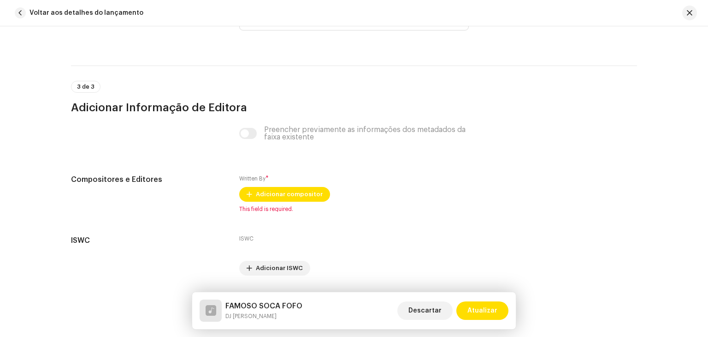
scroll to position [1902, 0]
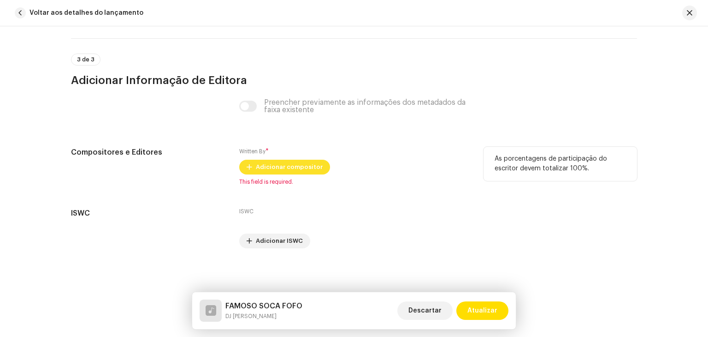
click at [276, 167] on span "Adicionar compositor" at bounding box center [289, 167] width 67 height 18
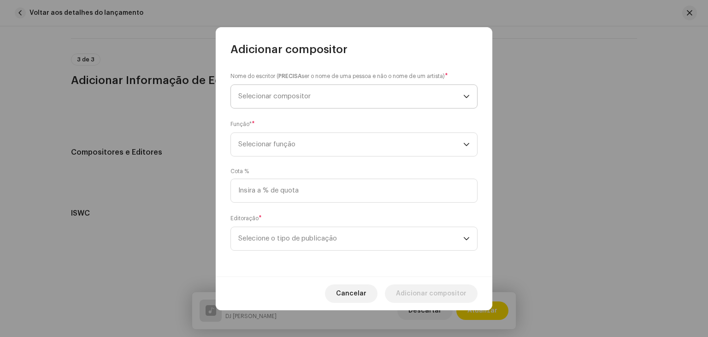
click at [297, 103] on span "Selecionar compositor" at bounding box center [350, 96] width 225 height 23
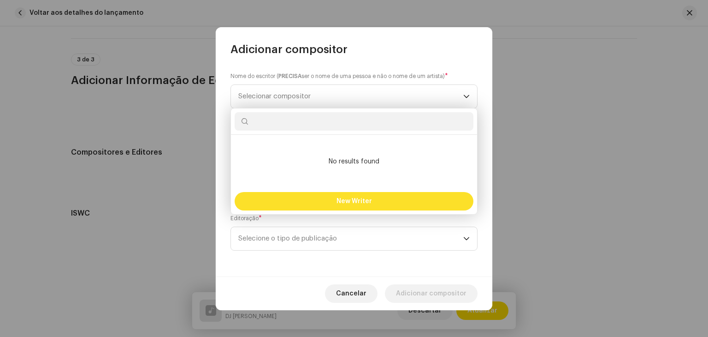
click at [317, 202] on button "New Writer" at bounding box center [354, 201] width 239 height 18
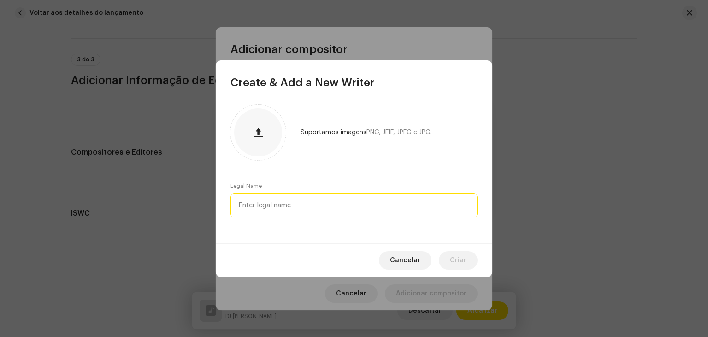
click at [317, 198] on input "text" at bounding box center [354, 205] width 247 height 24
paste input "Rosicleia das [DEMOGRAPHIC_DATA] da [PERSON_NAME]"
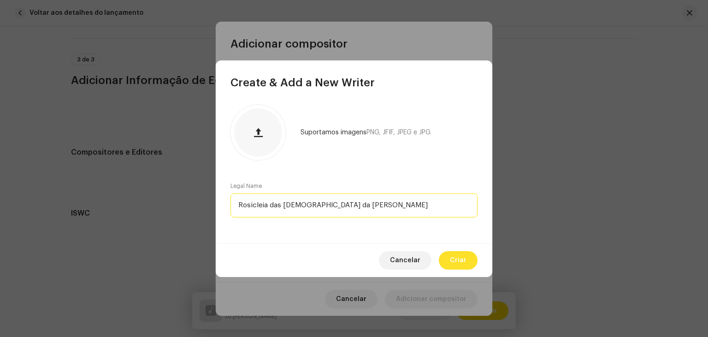
type input "Rosicleia das [DEMOGRAPHIC_DATA] da [PERSON_NAME]"
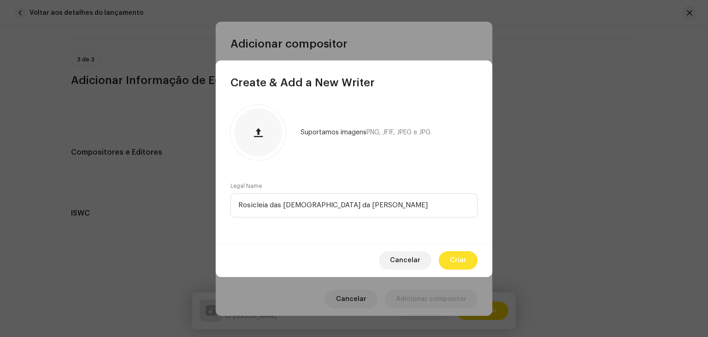
click at [454, 260] on span "Criar" at bounding box center [458, 260] width 17 height 18
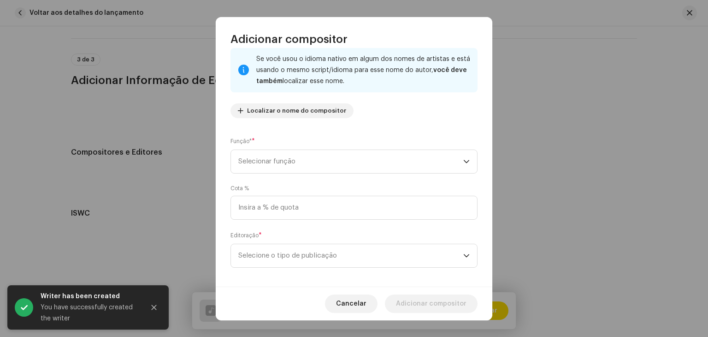
scroll to position [65, 0]
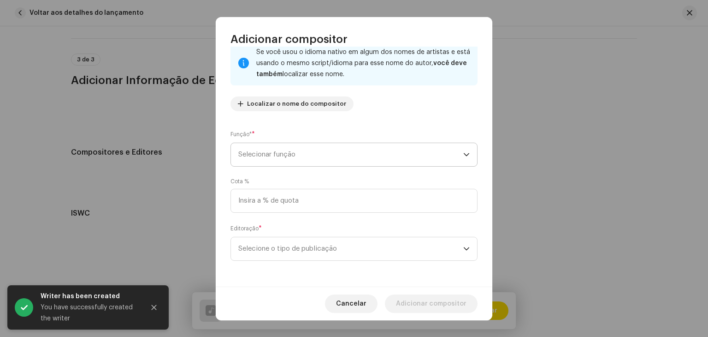
click at [312, 161] on span "Selecionar função" at bounding box center [350, 154] width 225 height 23
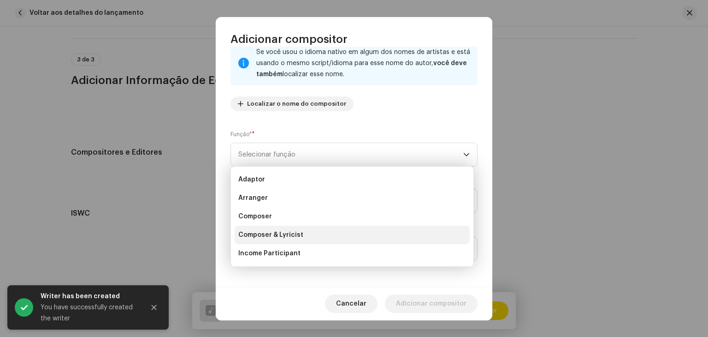
click at [295, 229] on li "Composer & Lyricist" at bounding box center [352, 235] width 235 height 18
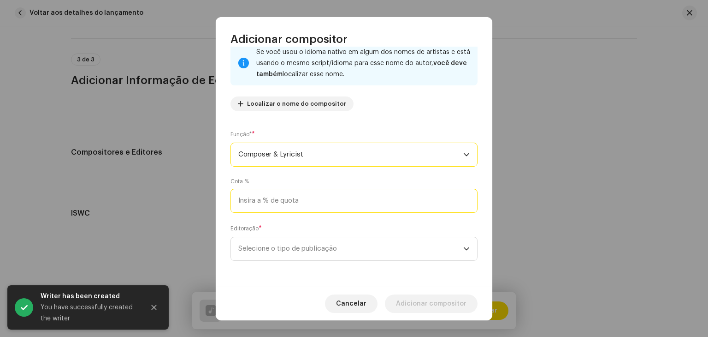
click at [299, 196] on input at bounding box center [354, 201] width 247 height 24
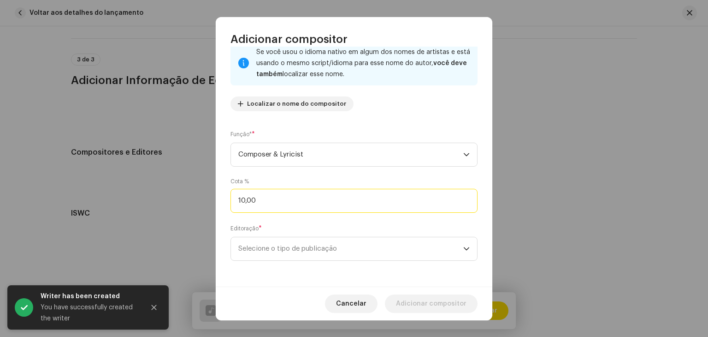
type input "100,00"
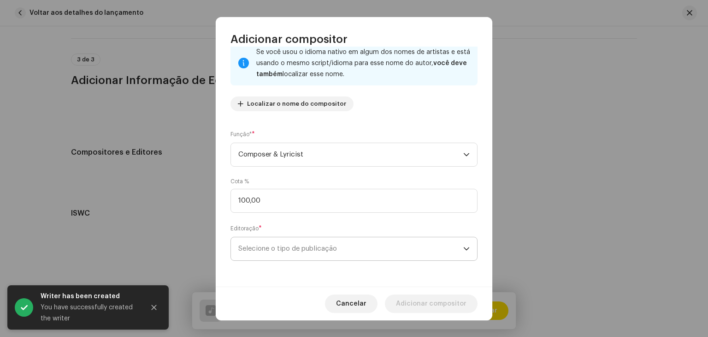
click at [291, 239] on span "Selecione o tipo de publicação" at bounding box center [350, 248] width 225 height 23
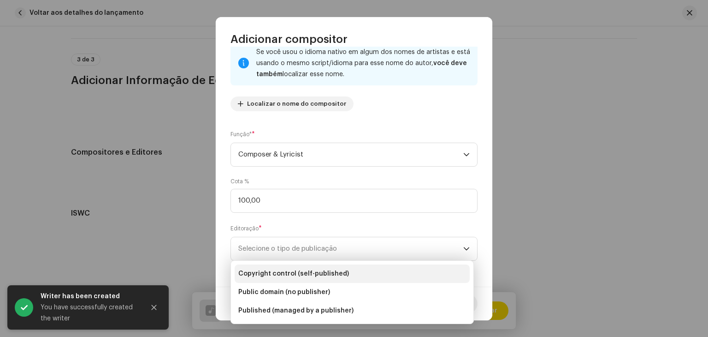
click at [297, 268] on li "Copyright control (self-published)" at bounding box center [352, 273] width 235 height 18
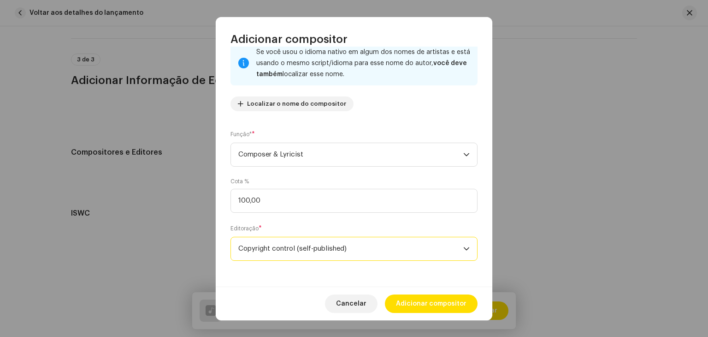
click at [441, 309] on span "Adicionar compositor" at bounding box center [431, 303] width 71 height 18
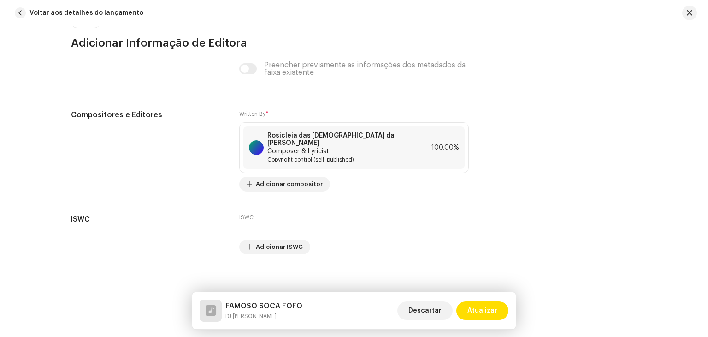
scroll to position [1938, 0]
click at [476, 312] on span "Atualizar" at bounding box center [483, 310] width 30 height 18
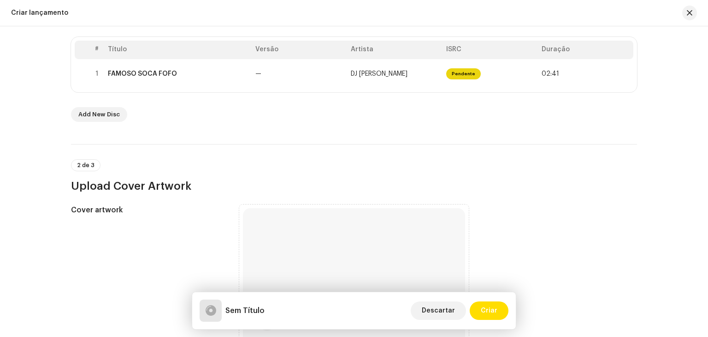
scroll to position [323, 0]
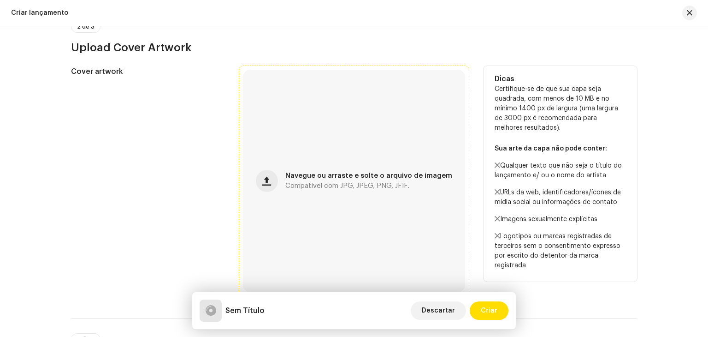
click at [361, 205] on div "Navegue ou arraste e solte o arquivo de imagem Compatível com JPG, JPEG, PNG, J…" at bounding box center [354, 181] width 222 height 222
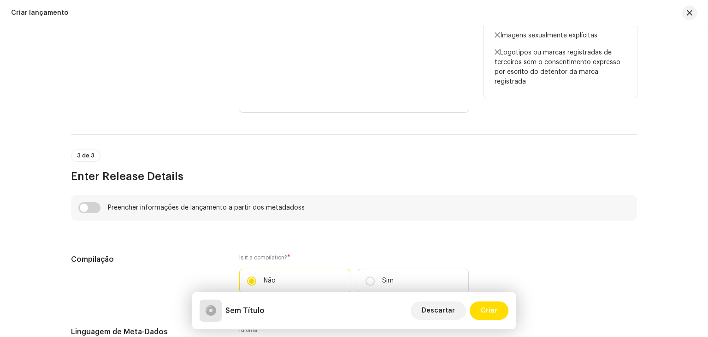
scroll to position [507, 0]
click at [90, 207] on input "checkbox" at bounding box center [89, 206] width 22 height 11
checkbox input "true"
type input "FAMOSO SOCA FOFO"
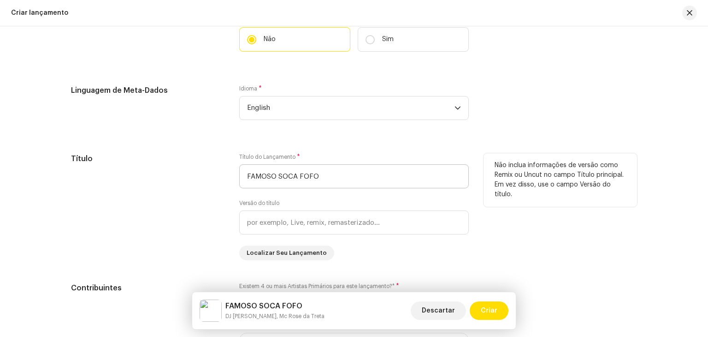
scroll to position [784, 0]
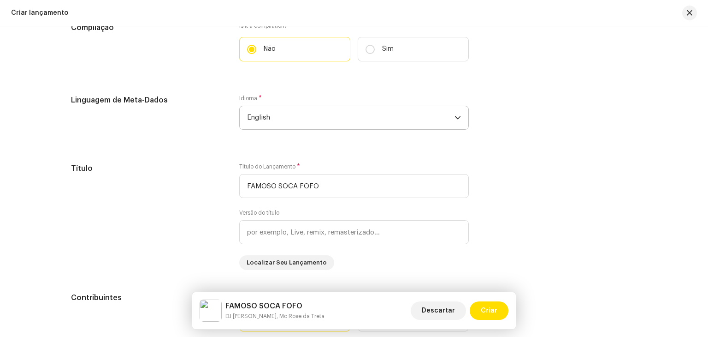
click at [296, 120] on span "English" at bounding box center [351, 117] width 208 height 23
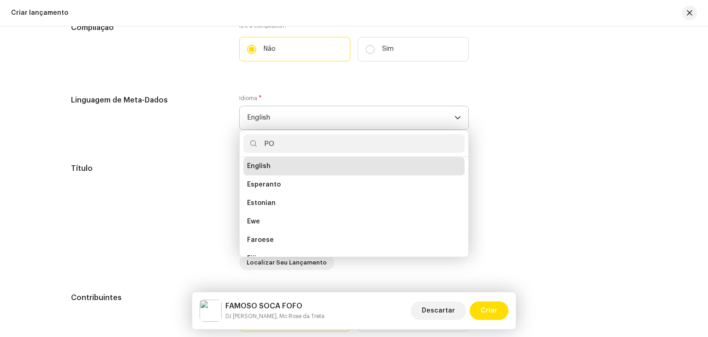
scroll to position [0, 0]
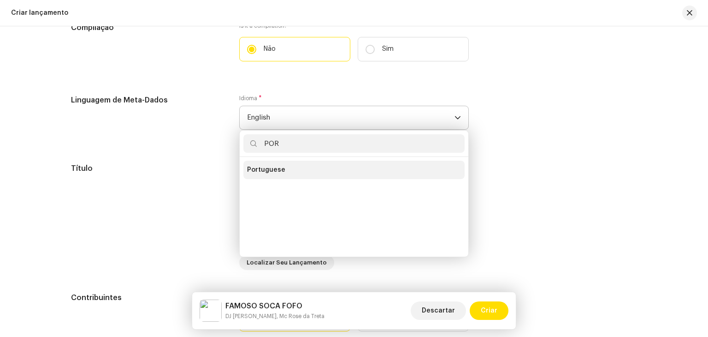
type input "POR"
click at [280, 175] on li "Portuguese" at bounding box center [354, 170] width 221 height 18
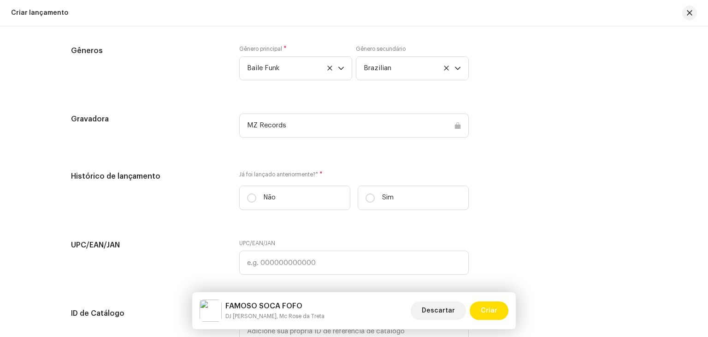
scroll to position [1338, 0]
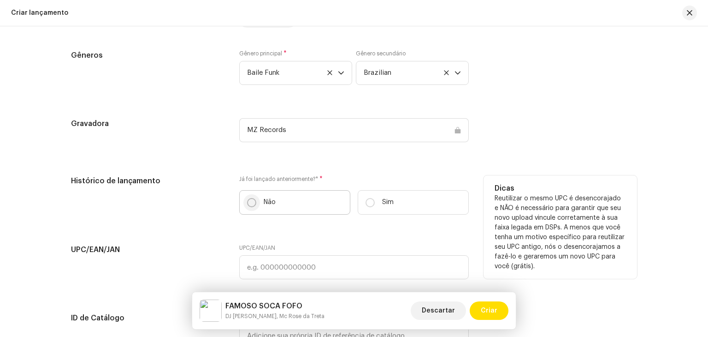
click at [249, 207] on input "Não" at bounding box center [251, 202] width 9 height 9
radio input "true"
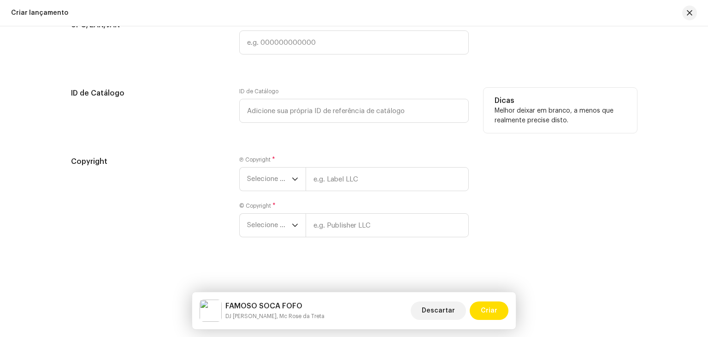
scroll to position [1565, 0]
click at [264, 180] on span "Selecione o ano" at bounding box center [269, 178] width 45 height 23
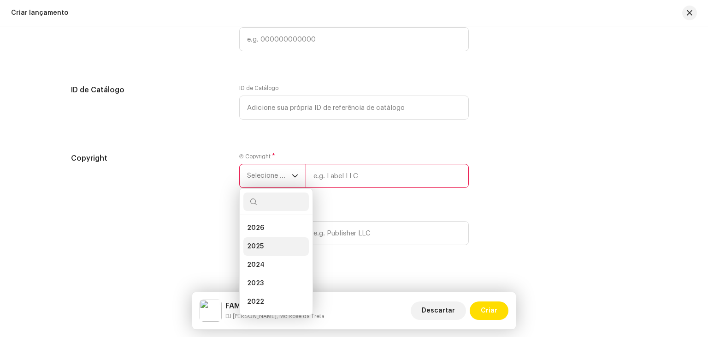
click at [262, 251] on li "2025" at bounding box center [276, 246] width 65 height 18
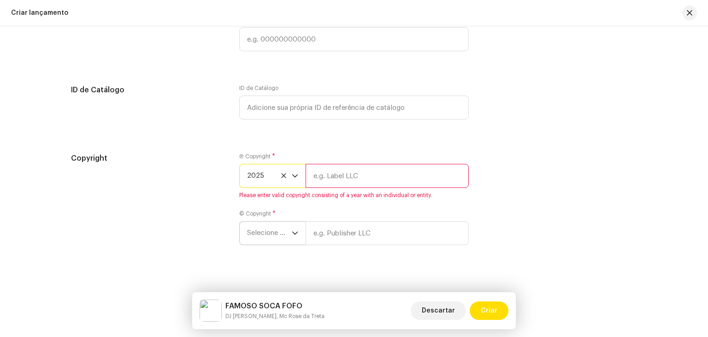
click at [264, 227] on span "Selecione o ano" at bounding box center [269, 232] width 45 height 23
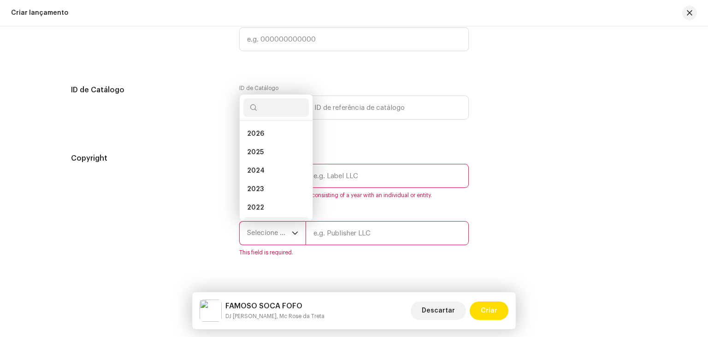
scroll to position [15, 0]
click at [257, 141] on span "2025" at bounding box center [255, 137] width 17 height 9
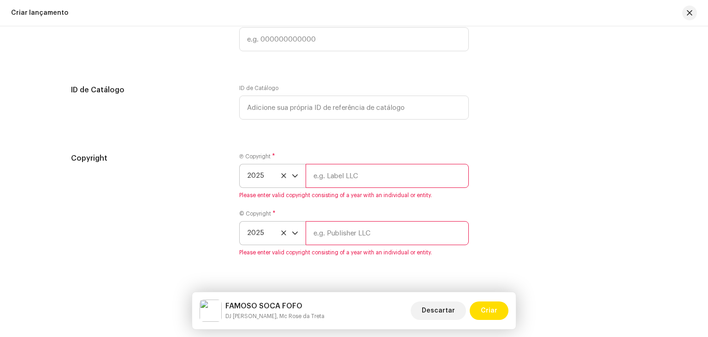
click at [330, 180] on input "text" at bounding box center [387, 176] width 163 height 24
type input "Brasil dos Fluxos"
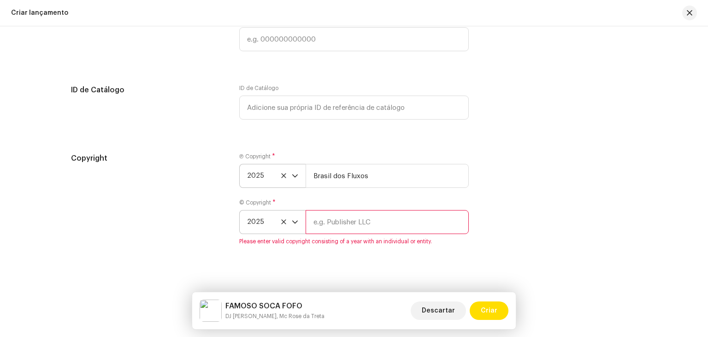
click at [348, 232] on input "text" at bounding box center [387, 222] width 163 height 24
type input "Brasil dos Fluxos"
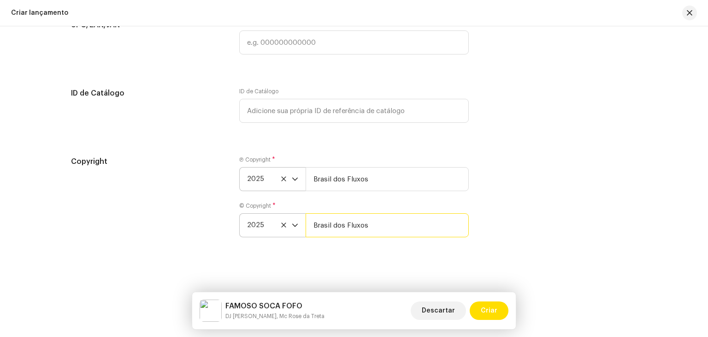
scroll to position [1565, 0]
click at [494, 298] on div "FAMOSO SOCA FOFO DJ [PERSON_NAME], Mc Rose da Treta Descartar Criar" at bounding box center [354, 310] width 324 height 37
click at [492, 303] on span "Criar" at bounding box center [489, 310] width 17 height 18
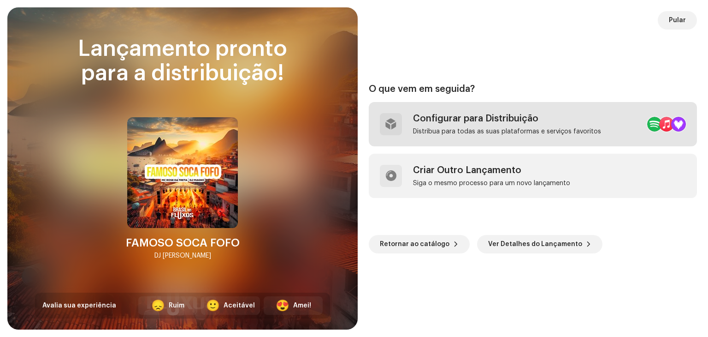
click at [512, 118] on div "Configurar para Distribuição" at bounding box center [507, 118] width 188 height 11
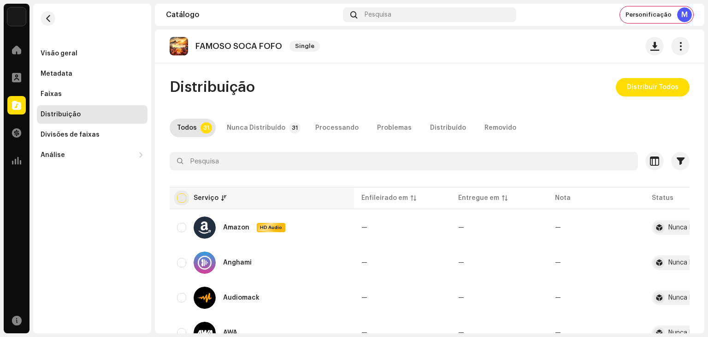
click at [183, 198] on input "checkbox" at bounding box center [181, 197] width 9 height 9
checkbox input "true"
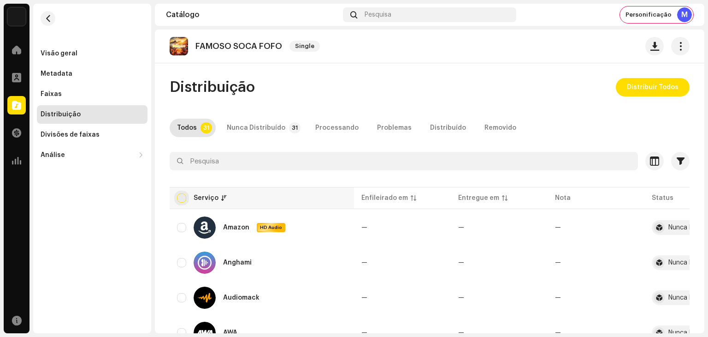
checkbox input "true"
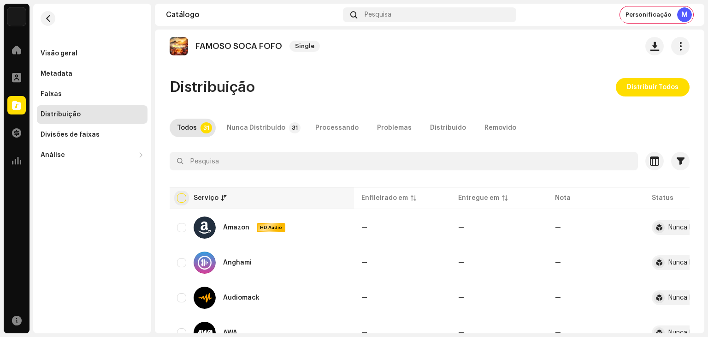
checkbox input "true"
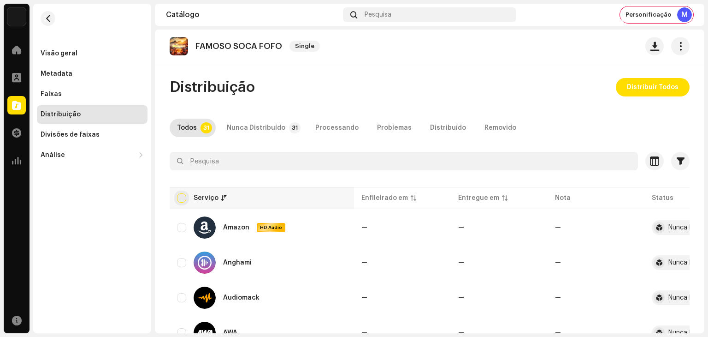
checkbox input "true"
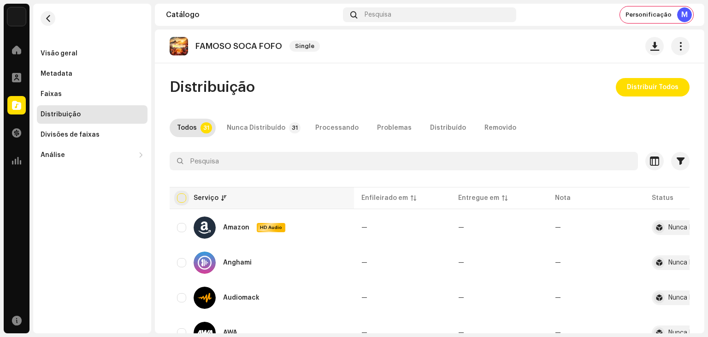
checkbox input "true"
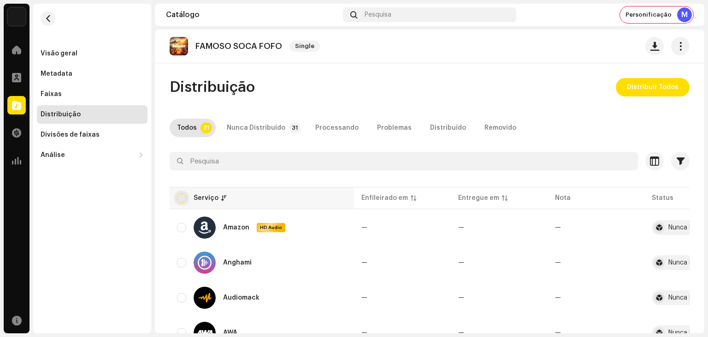
checkbox input "true"
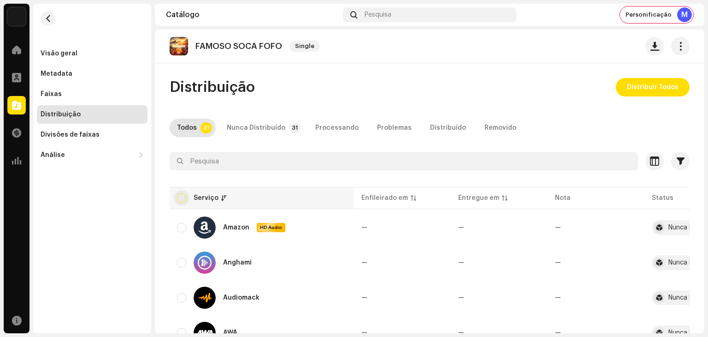
checkbox input "true"
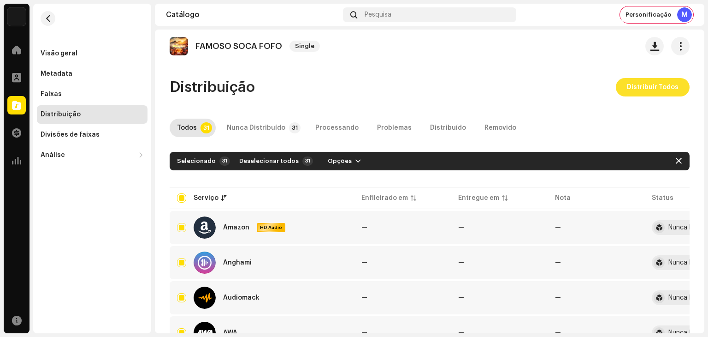
click at [643, 81] on span "Distribuir Todos" at bounding box center [653, 87] width 52 height 18
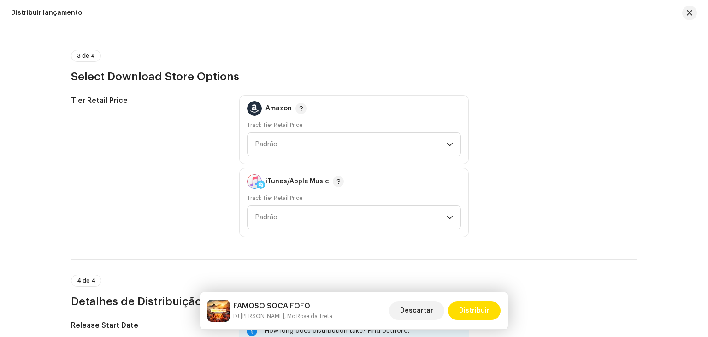
scroll to position [1482, 0]
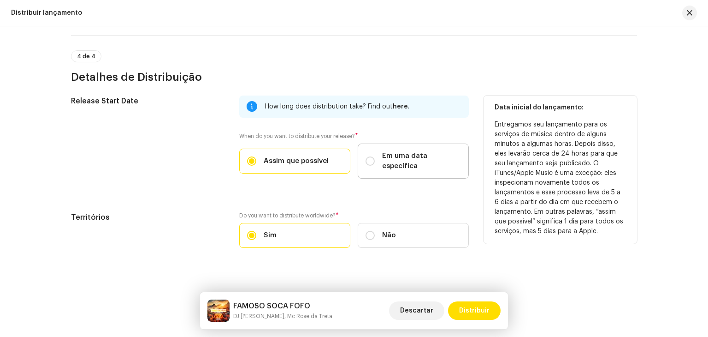
click at [362, 155] on label "Em uma data específica" at bounding box center [413, 160] width 111 height 35
click at [366, 156] on input "Em uma data específica" at bounding box center [370, 160] width 9 height 9
radio input "true"
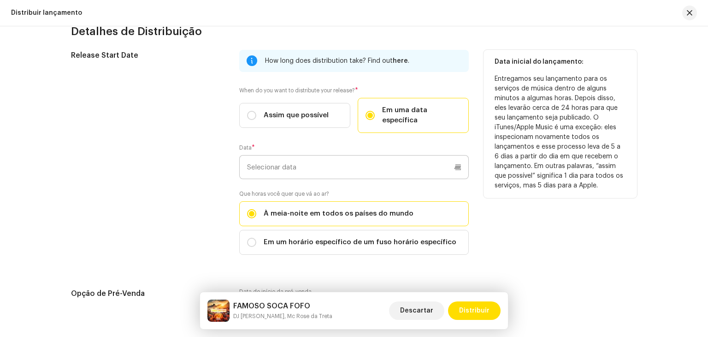
scroll to position [1529, 0]
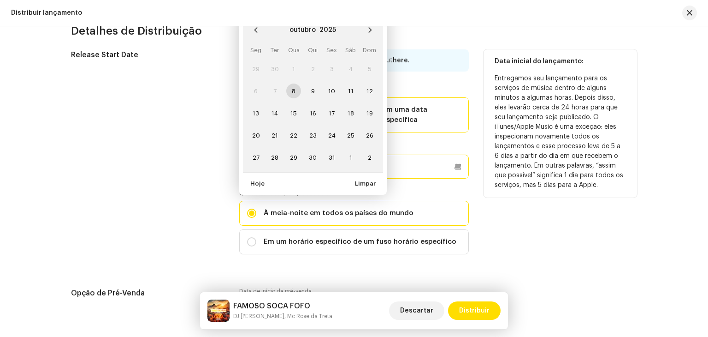
click at [334, 155] on p-datepicker "[DATE] Seg Ter Qua Qui Sex Sáb Dom 29 30 1 2 3 4 5 6 7 8 9 10 11 12 13 14 15 16…" at bounding box center [354, 167] width 230 height 24
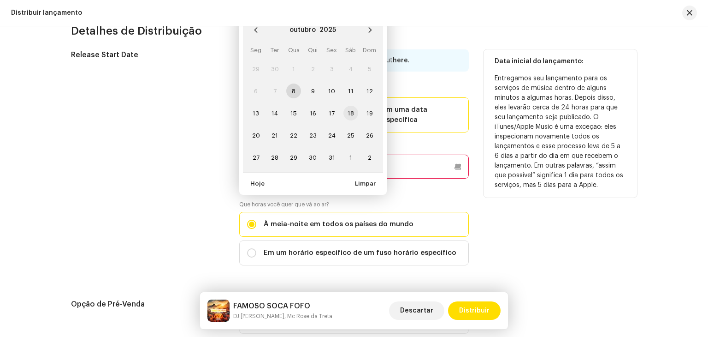
click at [347, 106] on span "18" at bounding box center [351, 113] width 15 height 15
type input "[DATE]"
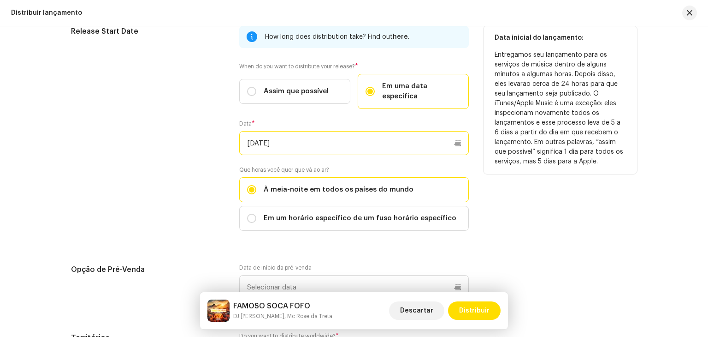
scroll to position [1575, 0]
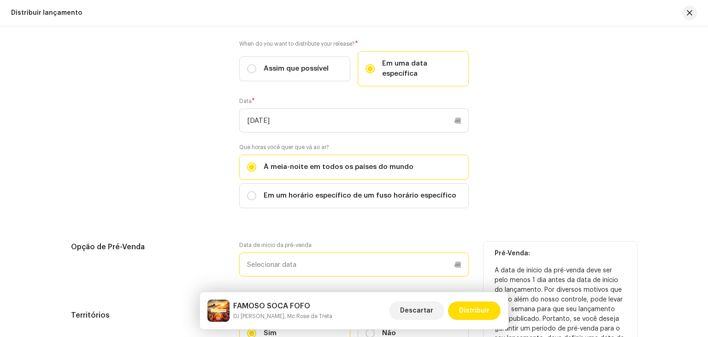
click at [315, 253] on input "text" at bounding box center [354, 264] width 230 height 24
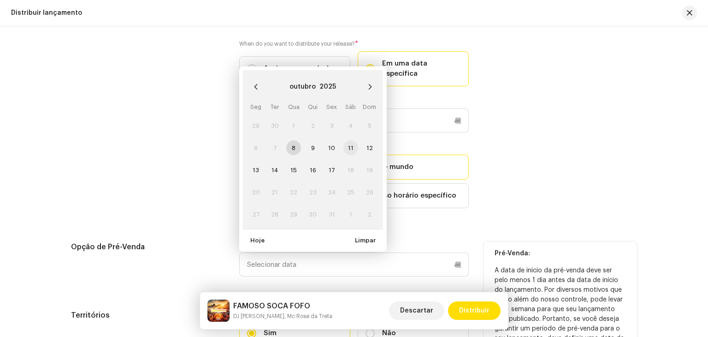
click at [346, 140] on span "11" at bounding box center [351, 147] width 15 height 15
type input "[DATE]"
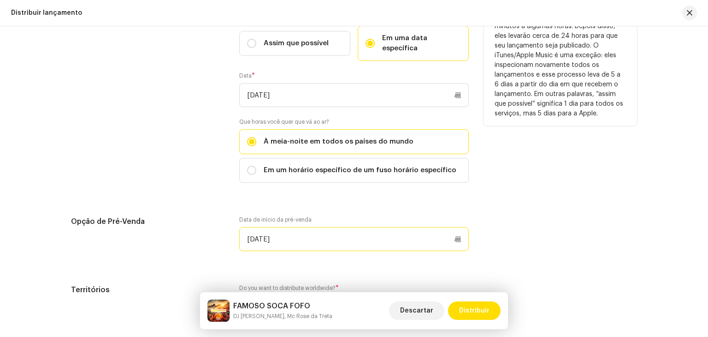
scroll to position [1673, 0]
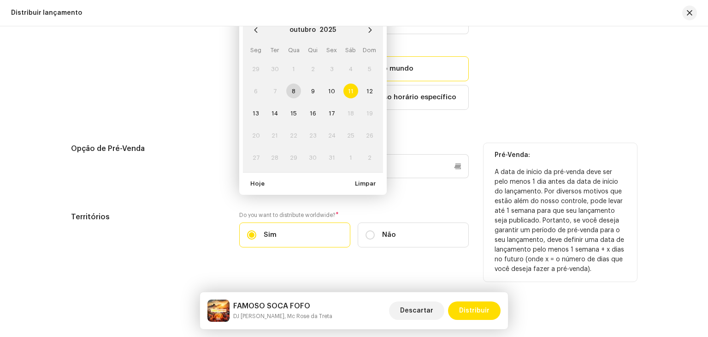
click at [349, 83] on span "11" at bounding box center [351, 90] width 15 height 15
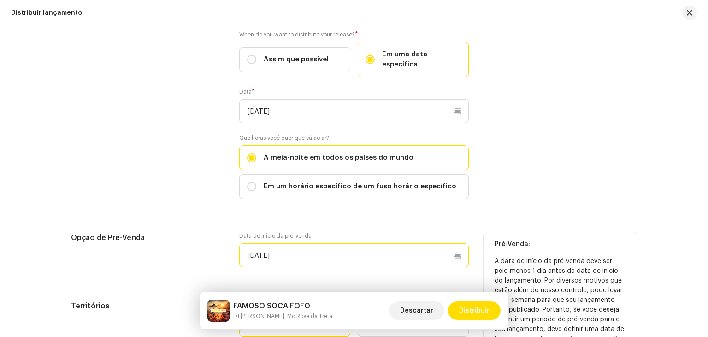
scroll to position [1581, 0]
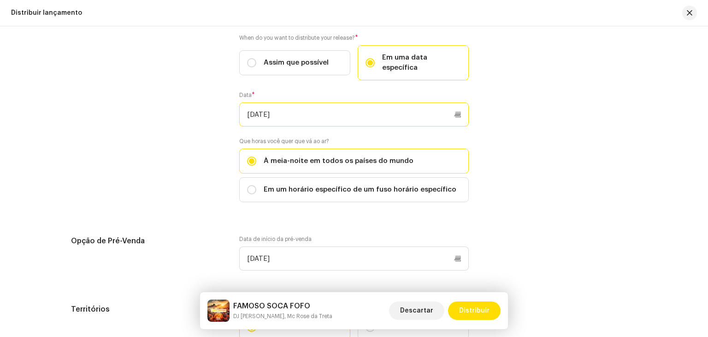
click at [315, 103] on input "[DATE]" at bounding box center [354, 114] width 230 height 24
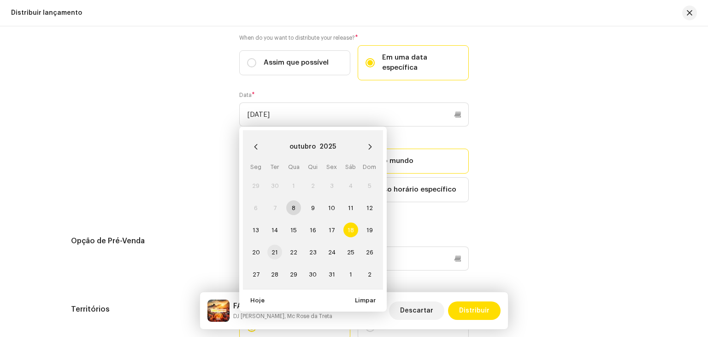
click at [277, 244] on span "21" at bounding box center [275, 251] width 15 height 15
type input "[DATE]"
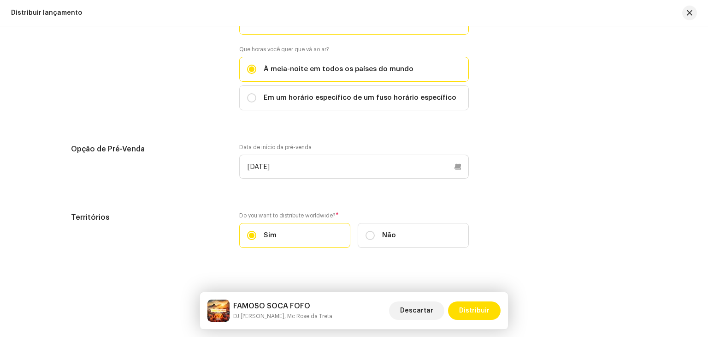
scroll to position [1673, 0]
click at [471, 303] on span "Distribuir" at bounding box center [474, 310] width 30 height 18
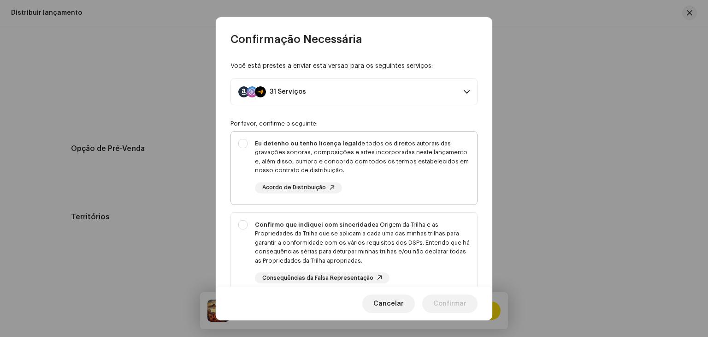
click at [271, 137] on div "Eu detenho ou tenho licença legal de todos os direitos autorais das gravações s…" at bounding box center [354, 165] width 246 height 69
checkbox input "true"
click at [255, 209] on p-selectbutton "Eu detenho ou tenho licença legal de todos os direitos autorais das gravações s…" at bounding box center [354, 261] width 247 height 260
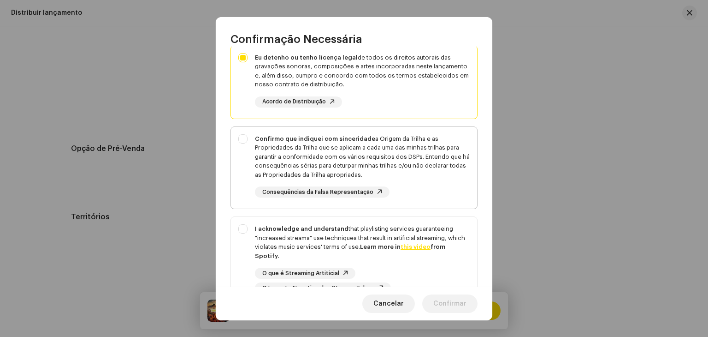
scroll to position [92, 0]
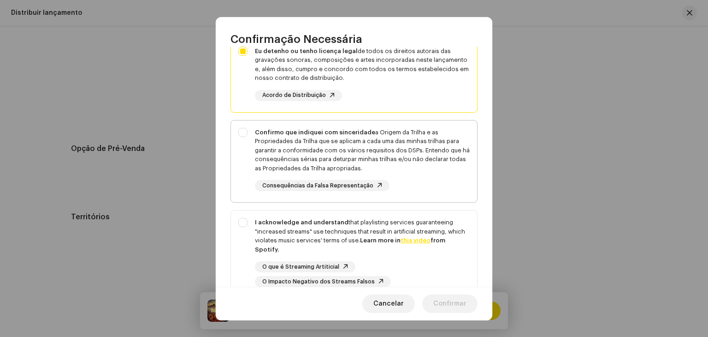
click at [268, 143] on div "Confirmo que indiquei com sinceridade a Origem da Trilha e as Propriedades da T…" at bounding box center [362, 150] width 215 height 45
checkbox input "true"
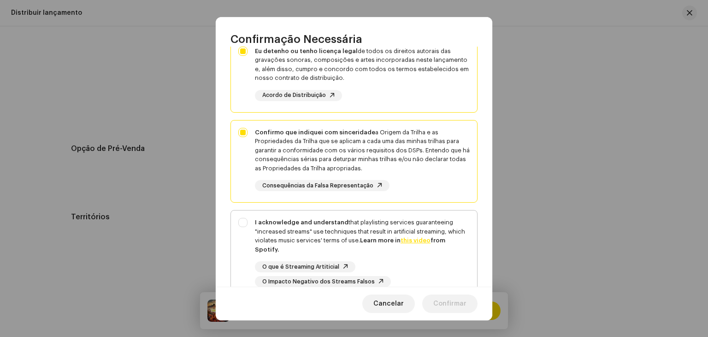
click at [254, 232] on div "I acknowledge and understand that playlisting services guaranteeing "increased …" at bounding box center [354, 252] width 246 height 84
checkbox input "true"
click at [455, 297] on span "Confirmar" at bounding box center [450, 303] width 33 height 18
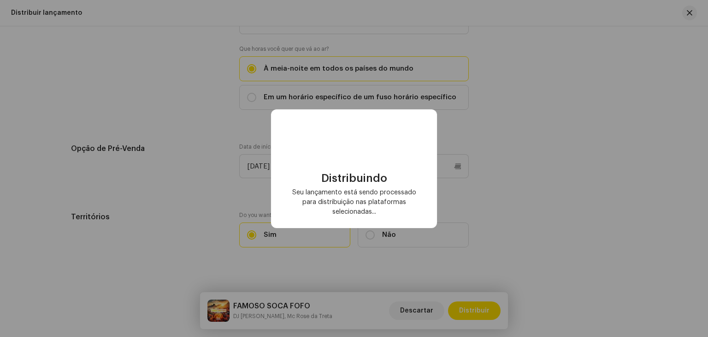
checkbox input "false"
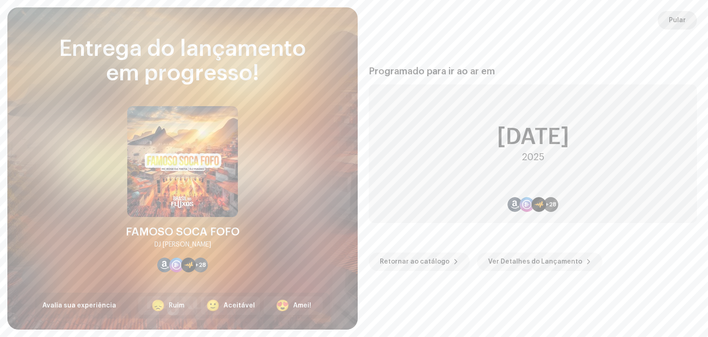
click at [671, 17] on span "Pular" at bounding box center [677, 20] width 17 height 18
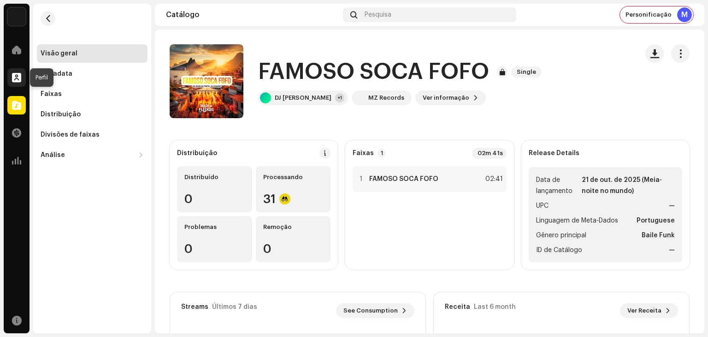
click at [18, 84] on div at bounding box center [16, 77] width 18 height 18
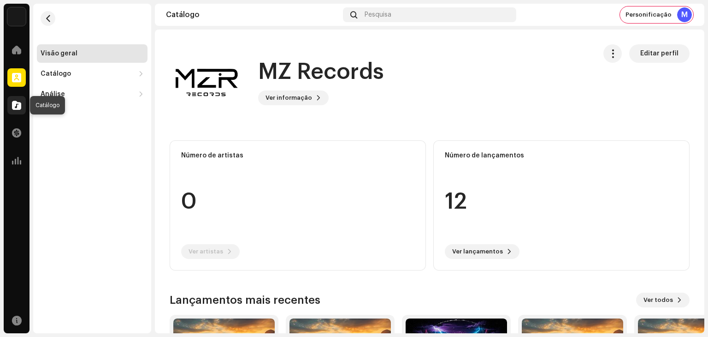
click at [9, 109] on div at bounding box center [16, 105] width 18 height 18
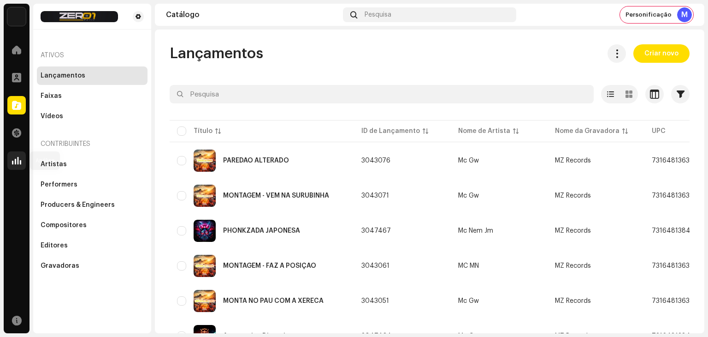
click at [24, 163] on div at bounding box center [16, 160] width 18 height 18
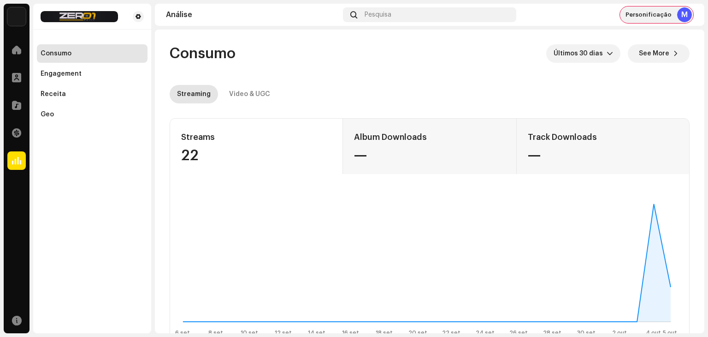
click at [663, 12] on span "Personificação" at bounding box center [649, 14] width 46 height 7
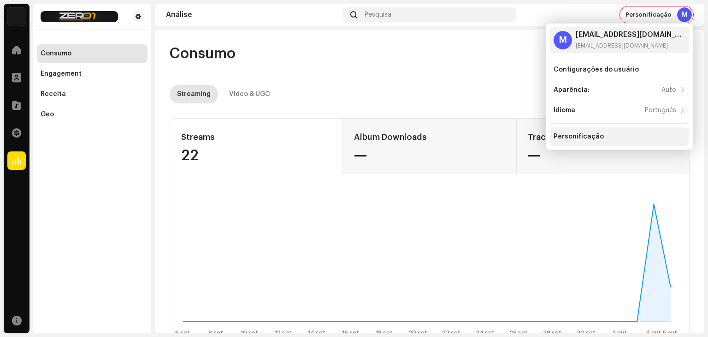
click at [601, 129] on div "Personificação" at bounding box center [619, 136] width 139 height 18
